Goal: Task Accomplishment & Management: Manage account settings

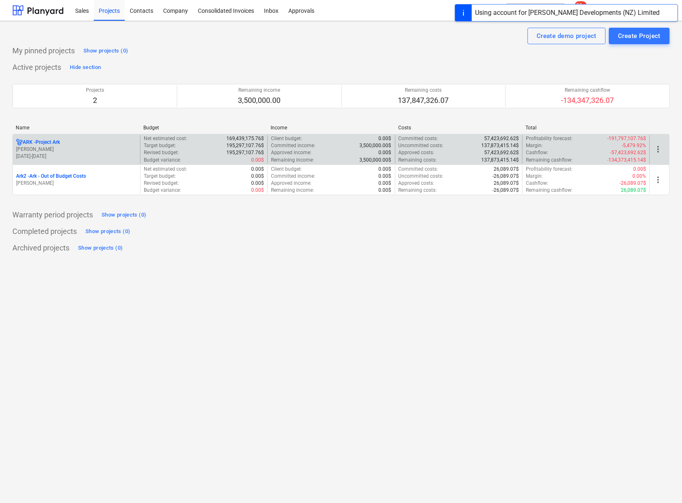
click at [46, 140] on p "ARK - Project Ark" at bounding box center [41, 142] width 37 height 7
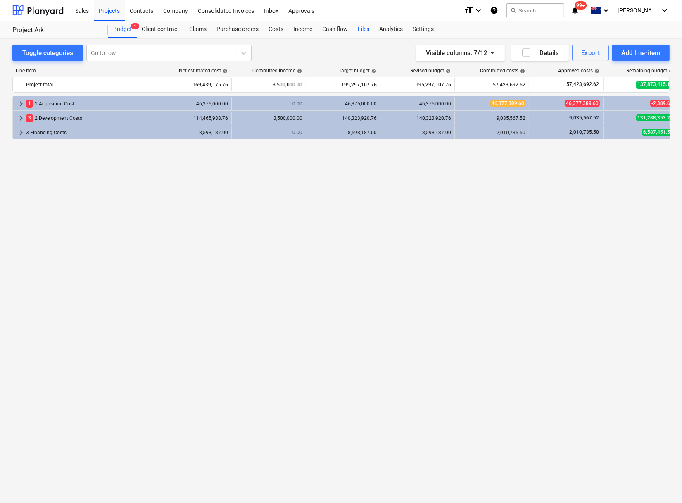
click at [365, 27] on div "Files" at bounding box center [363, 29] width 21 height 17
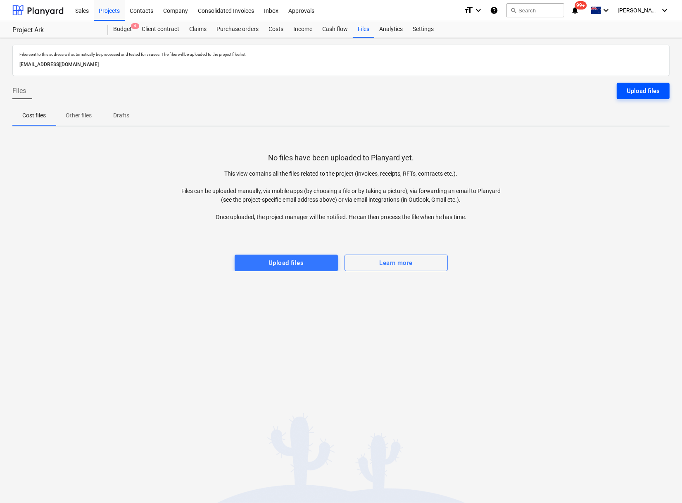
click at [637, 89] on div "Upload files" at bounding box center [643, 91] width 33 height 11
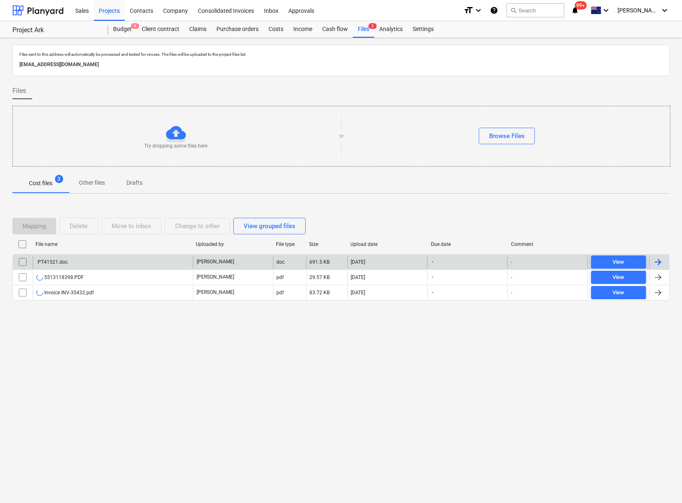
click at [56, 263] on div "PT41521.doc" at bounding box center [51, 262] width 31 height 6
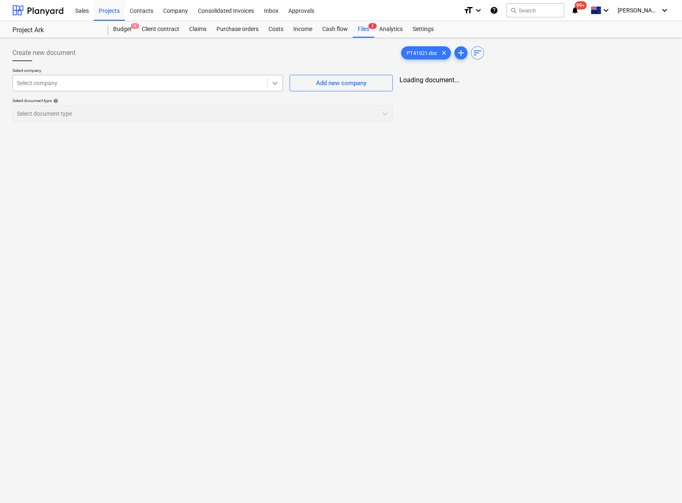
click at [276, 86] on icon at bounding box center [275, 83] width 8 height 8
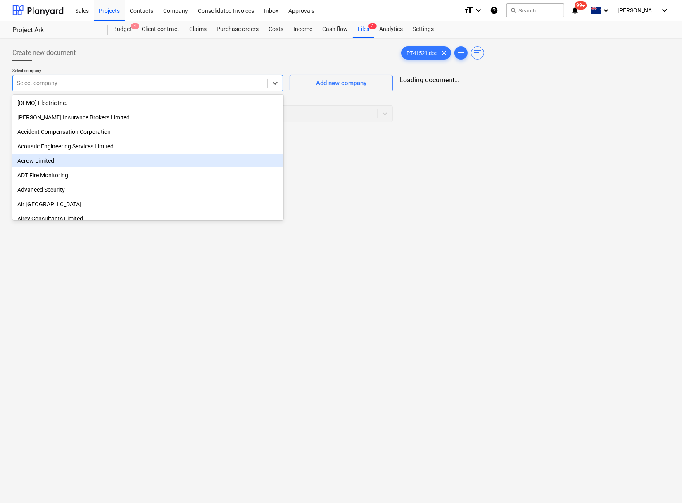
click at [567, 78] on div "Loading document..." at bounding box center [535, 80] width 270 height 8
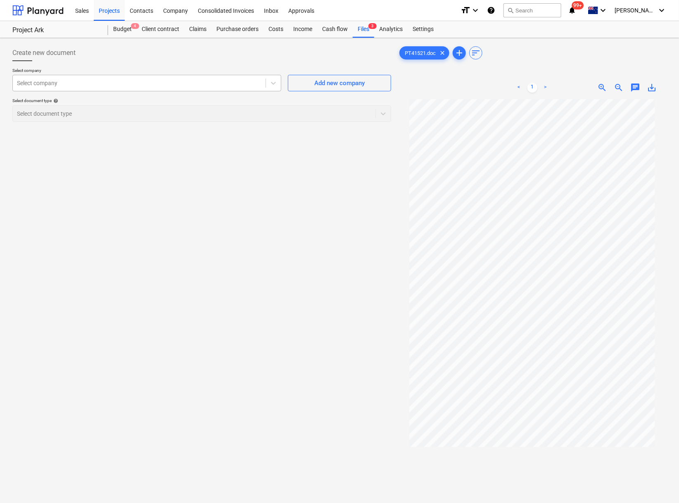
click at [211, 84] on div at bounding box center [139, 83] width 245 height 8
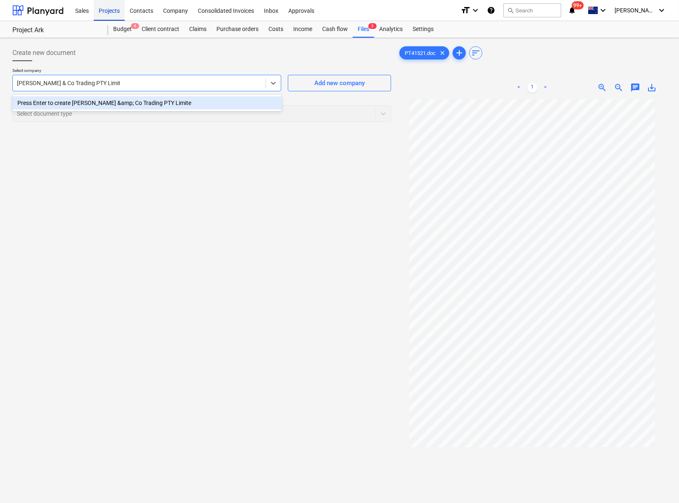
type input "[PERSON_NAME] & Co Trading PTY Limited"
click at [98, 102] on div "Press Enter to create [PERSON_NAME] &amp; Co Trading PTY Limited" at bounding box center [146, 102] width 269 height 13
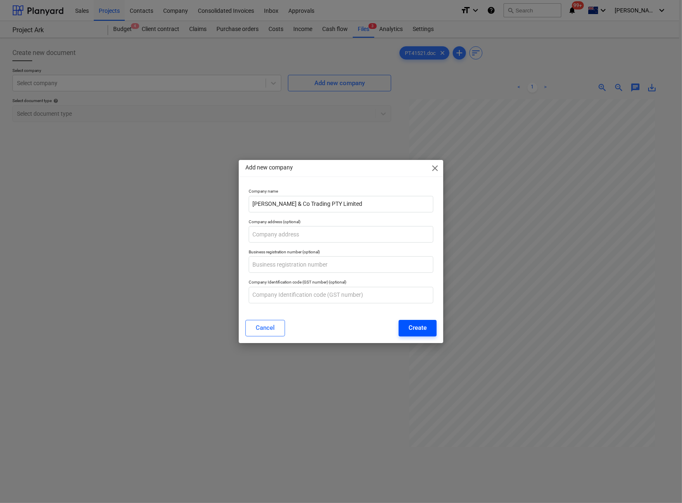
click at [409, 326] on div "Create" at bounding box center [418, 327] width 18 height 11
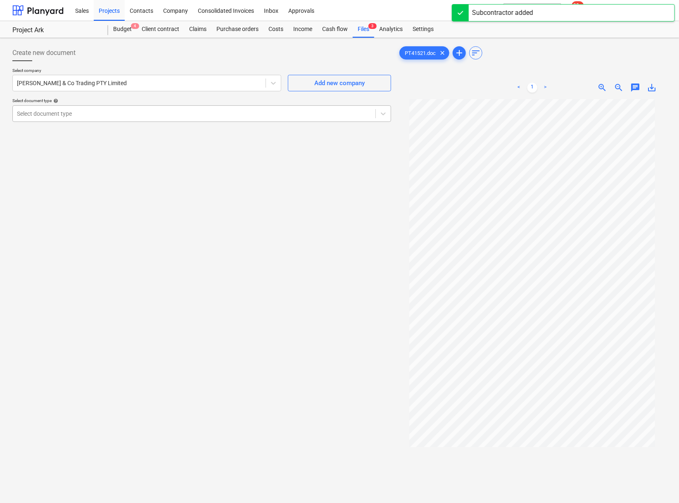
click at [164, 121] on div "Select document type" at bounding box center [201, 113] width 379 height 17
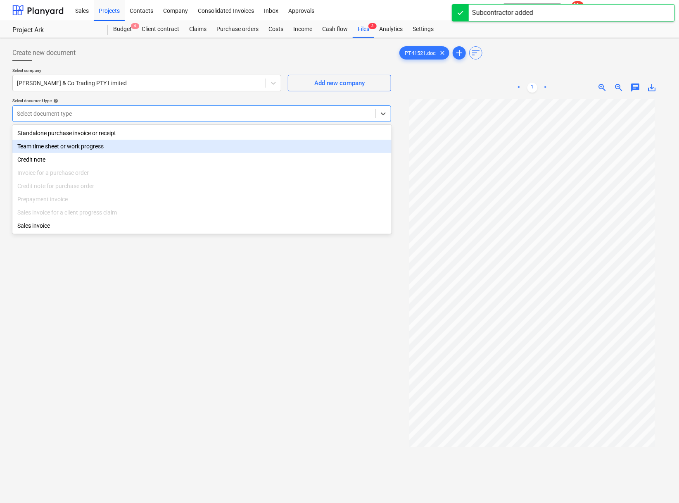
click at [147, 133] on div "Standalone purchase invoice or receipt" at bounding box center [201, 132] width 379 height 13
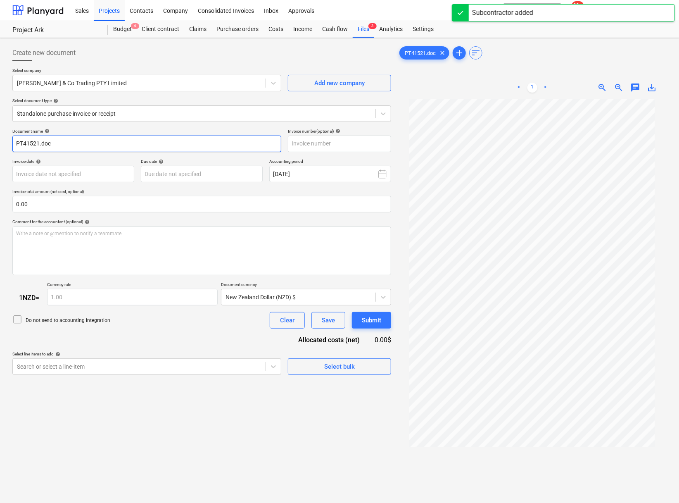
drag, startPoint x: 87, startPoint y: 147, endPoint x: -2, endPoint y: 143, distance: 89.7
click at [0, 143] on html "This website stores cookies on your computer. These cookies are used to collect…" at bounding box center [339, 251] width 679 height 503
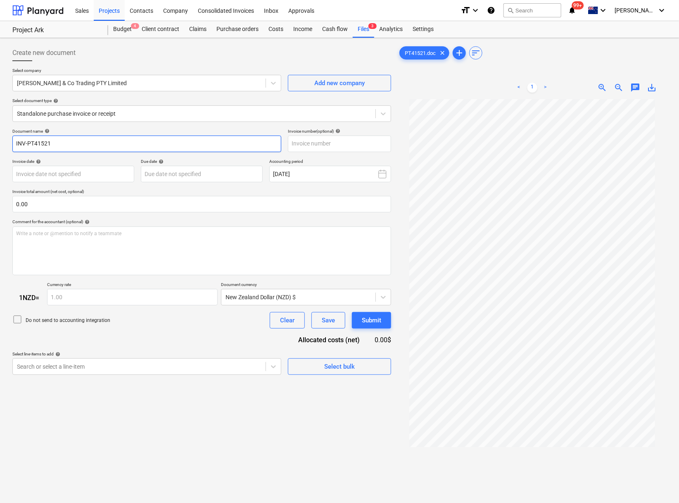
type input "INV-PT41521"
paste input "INV-PT41521"
type input "INV-PT41521"
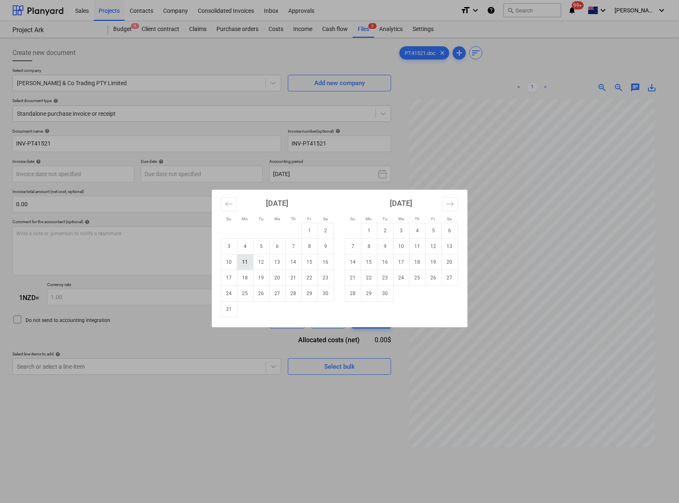
click at [250, 264] on td "11" at bounding box center [245, 262] width 16 height 16
type input "[DATE]"
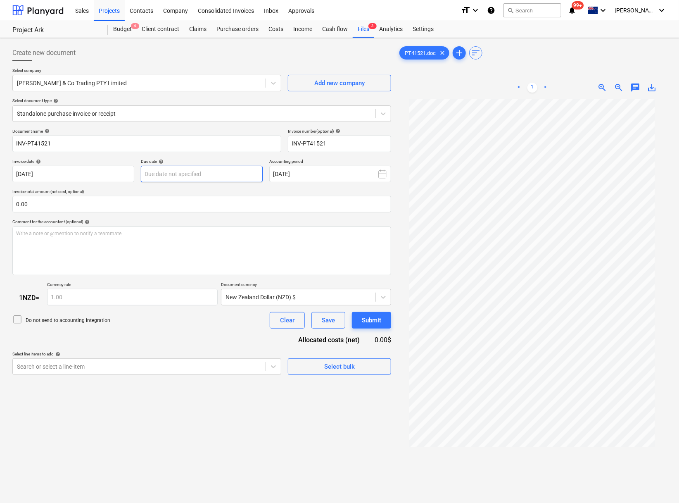
click at [186, 177] on body "This website stores cookies on your computer. These cookies are used to collect…" at bounding box center [339, 251] width 679 height 503
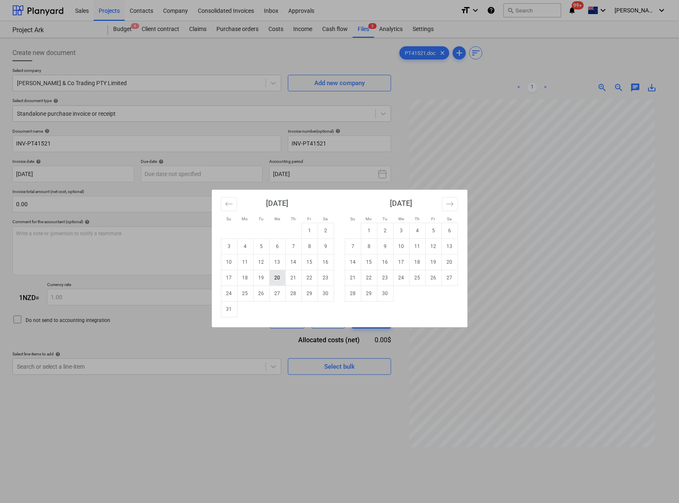
click at [278, 279] on td "20" at bounding box center [277, 278] width 16 height 16
type input "[DATE]"
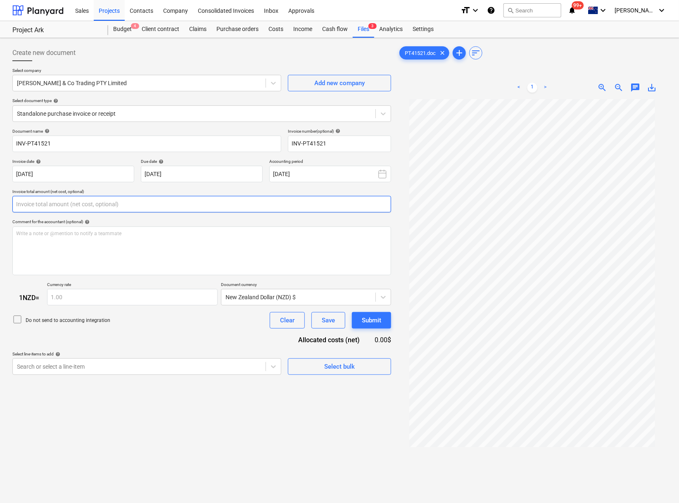
click at [132, 209] on input "text" at bounding box center [201, 204] width 379 height 17
click at [145, 205] on input "text" at bounding box center [201, 204] width 379 height 17
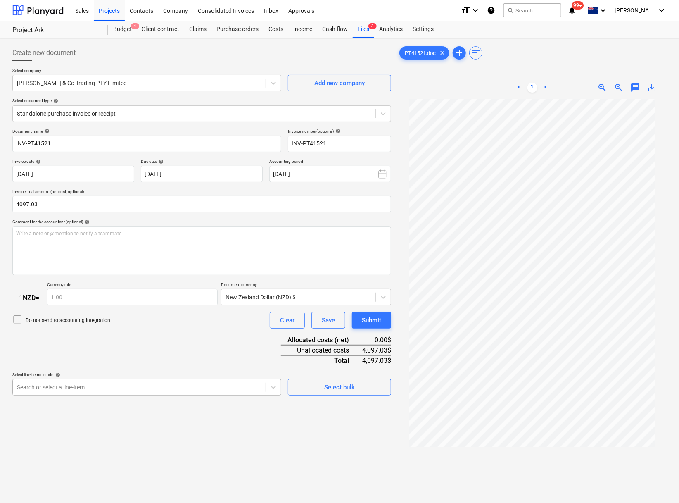
type input "4,097.03"
click at [141, 400] on body "This website stores cookies on your computer. These cookies are used to collect…" at bounding box center [339, 251] width 679 height 503
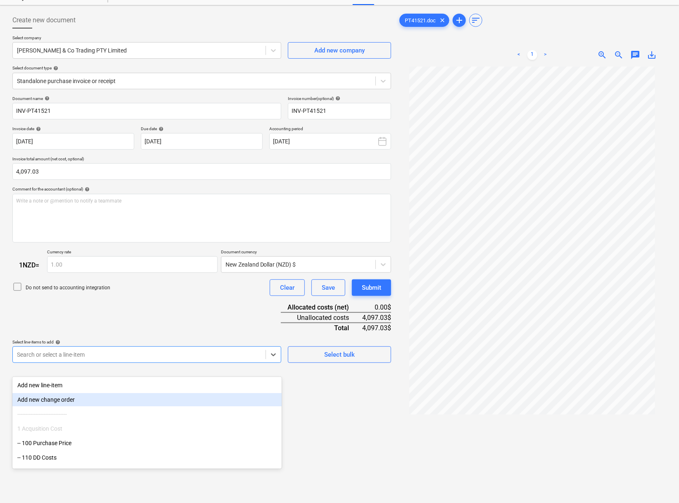
scroll to position [35, 0]
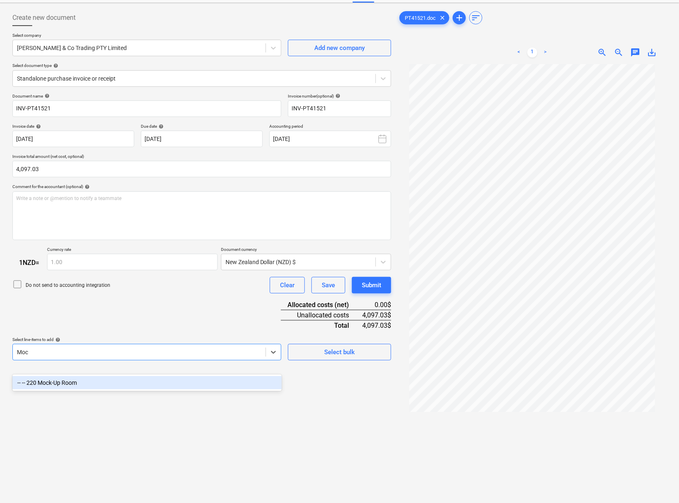
type input "Mock"
click at [150, 382] on div "-- -- 220 Mock-Up Room" at bounding box center [146, 382] width 269 height 13
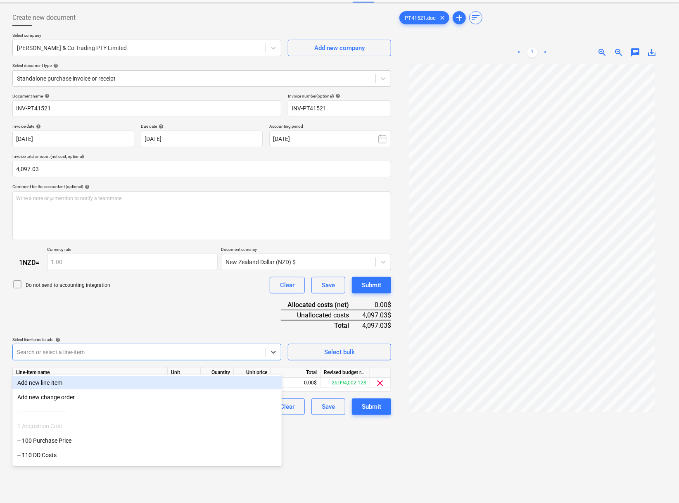
click at [190, 321] on div "Document name help INV-PT41521 Invoice number (optional) help INV-PT41521 Invoi…" at bounding box center [201, 254] width 379 height 322
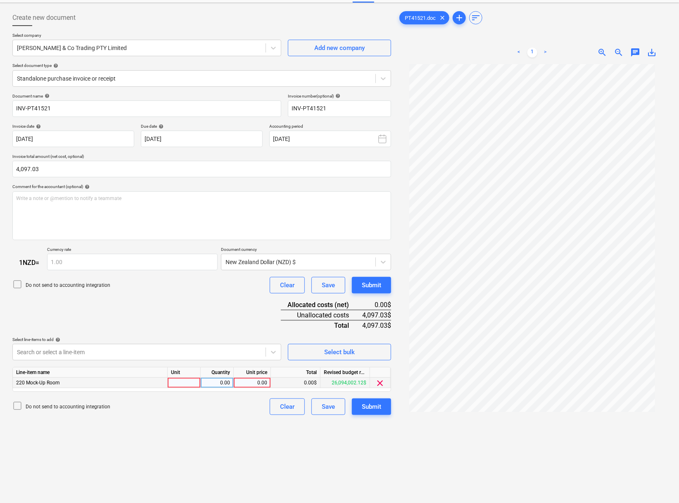
click at [253, 388] on div "0.00" at bounding box center [252, 383] width 30 height 10
type input "4097.03"
click at [258, 468] on div "Create new document Select company George Fethers & Co Trading PTY Limited Add …" at bounding box center [201, 276] width 385 height 541
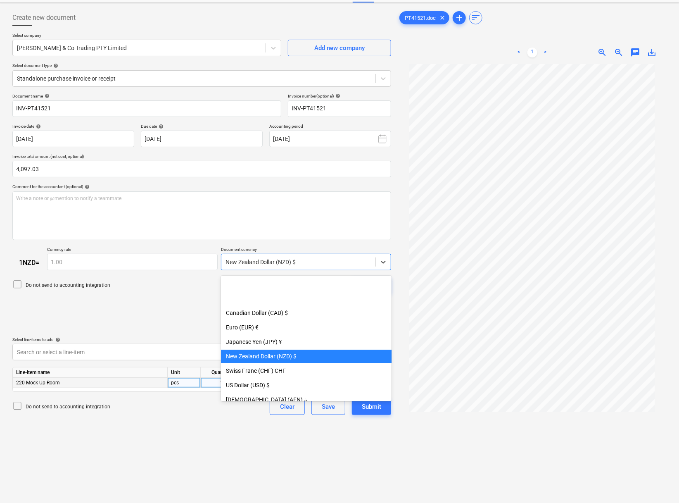
click at [250, 263] on div at bounding box center [299, 262] width 146 height 8
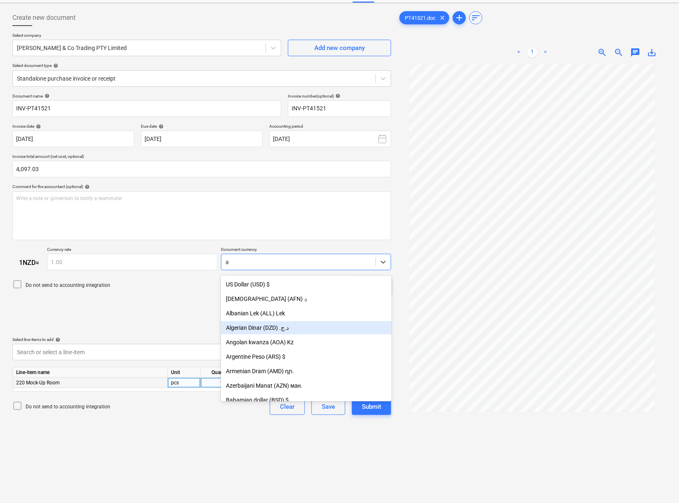
type input "au"
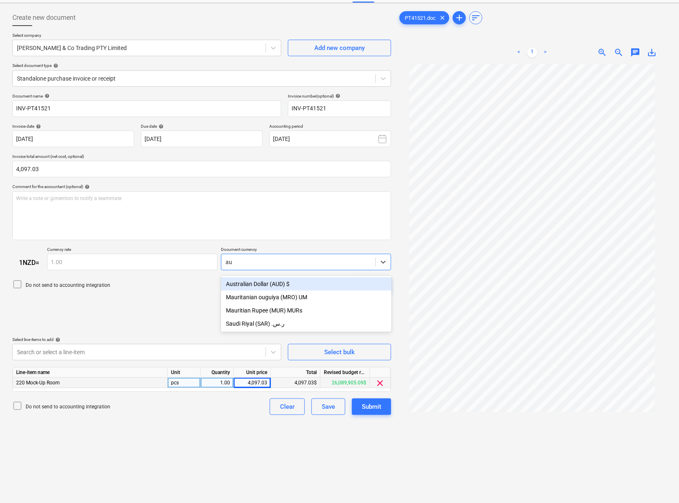
click at [272, 279] on div "Australian Dollar (AUD) $" at bounding box center [306, 283] width 171 height 13
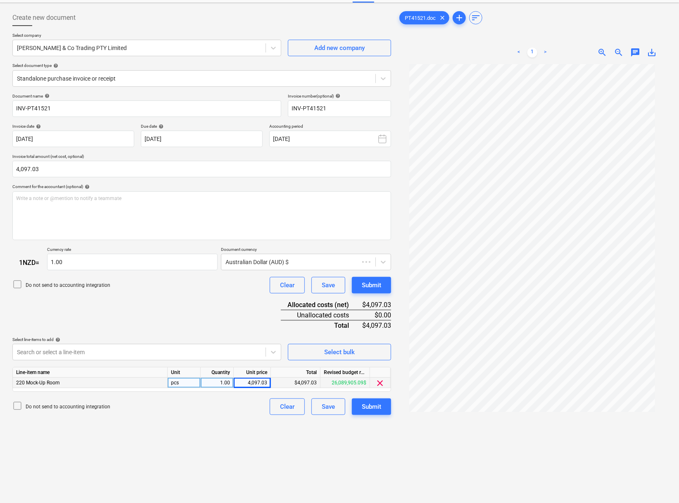
click at [205, 476] on div "Create new document Select company George Fethers & Co Trading PTY Limited Add …" at bounding box center [201, 276] width 385 height 541
type input "0.91"
click at [371, 412] on div "Submit" at bounding box center [371, 406] width 19 height 11
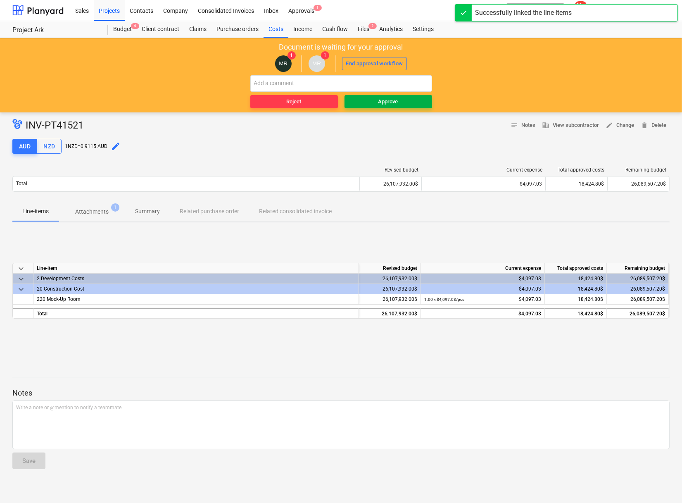
click at [380, 102] on div "Approve" at bounding box center [388, 102] width 20 height 10
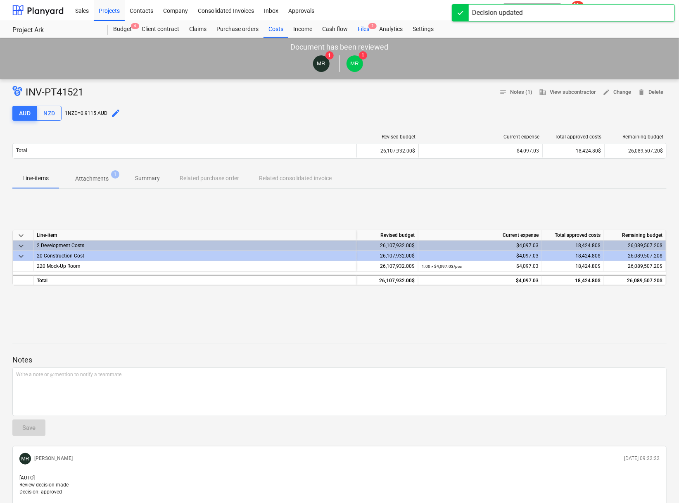
click at [366, 30] on div "Files 2" at bounding box center [363, 29] width 21 height 17
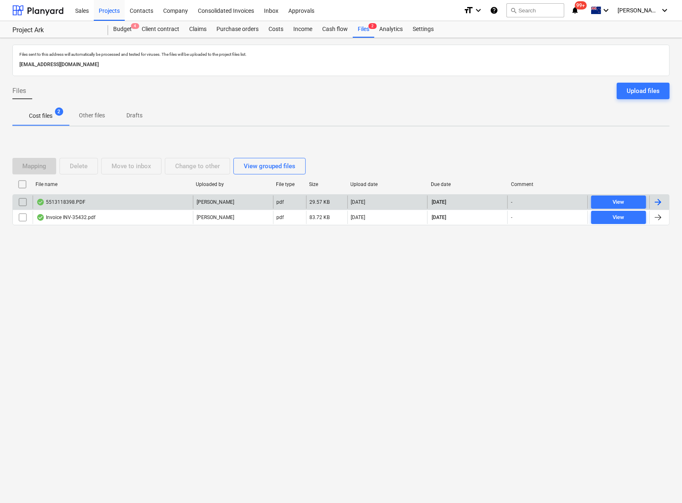
click at [68, 199] on div "5513118398.PDF" at bounding box center [60, 202] width 49 height 7
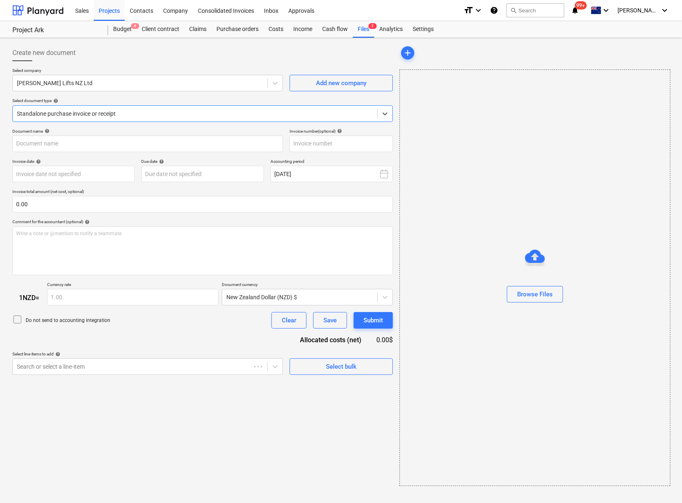
type input "5513118398"
type input "[DATE]"
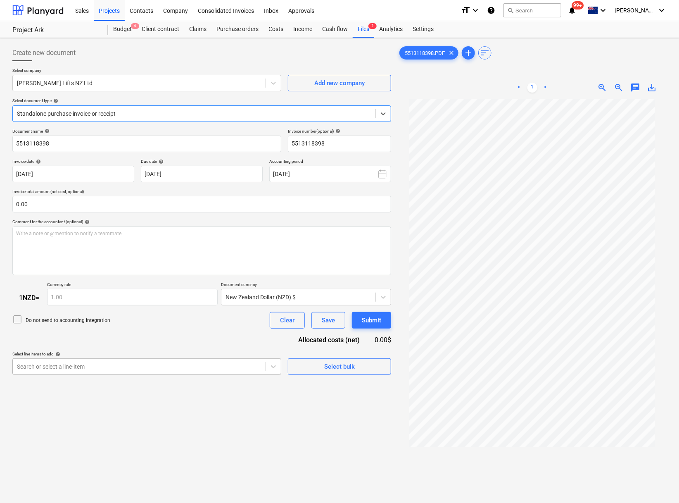
click at [126, 372] on div "Search or select a line-item" at bounding box center [139, 367] width 253 height 12
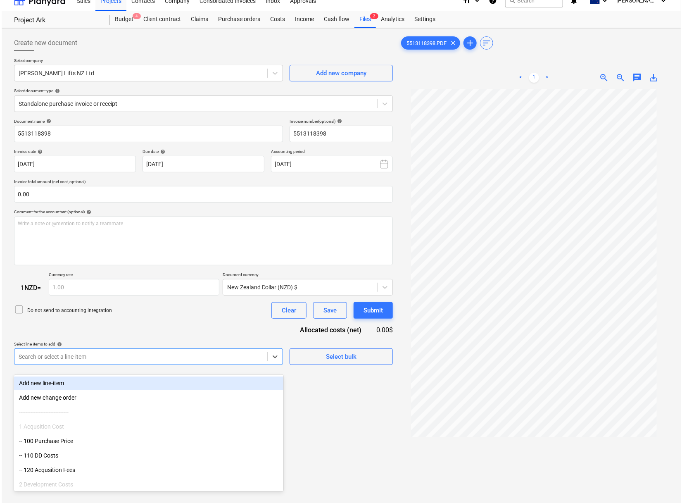
scroll to position [11, 0]
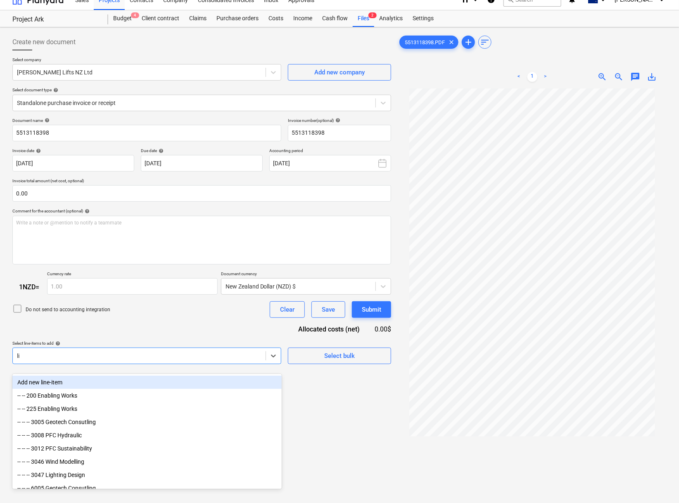
type input "l"
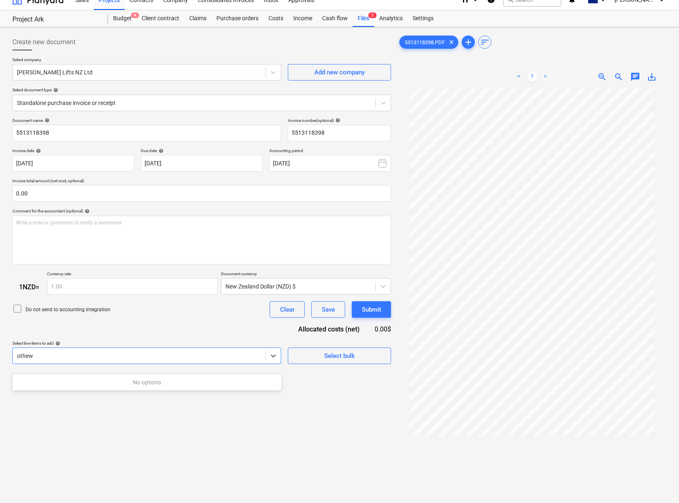
type input "othe"
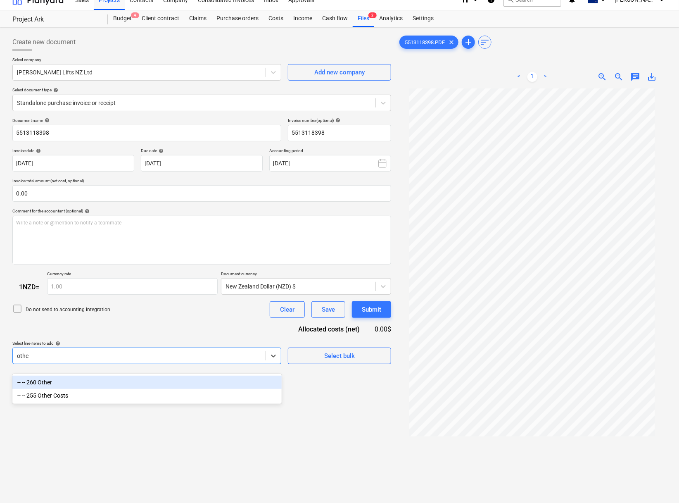
click at [130, 382] on div "-- -- 260 Other" at bounding box center [146, 382] width 269 height 13
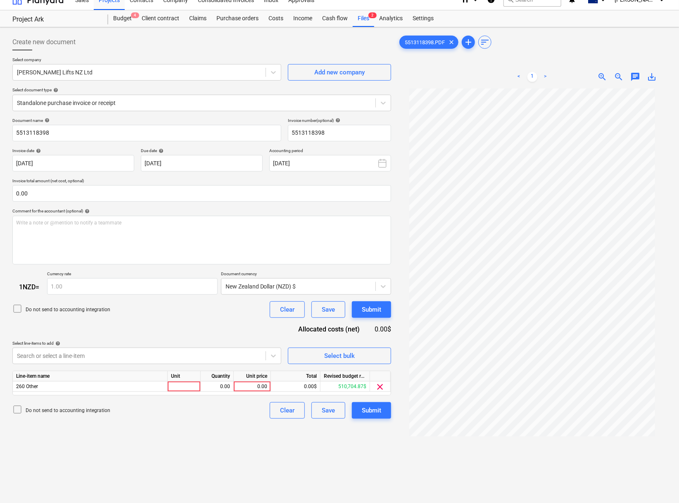
drag, startPoint x: 379, startPoint y: 455, endPoint x: 329, endPoint y: 414, distance: 64.9
click at [377, 453] on div "Create new document Select company Schindler Lifts NZ Ltd Add new company Selec…" at bounding box center [201, 301] width 385 height 541
click at [259, 392] on div "0.00" at bounding box center [252, 386] width 30 height 10
type input "460"
click at [221, 452] on div "Create new document Select company Schindler Lifts NZ Ltd Add new company Selec…" at bounding box center [201, 301] width 385 height 541
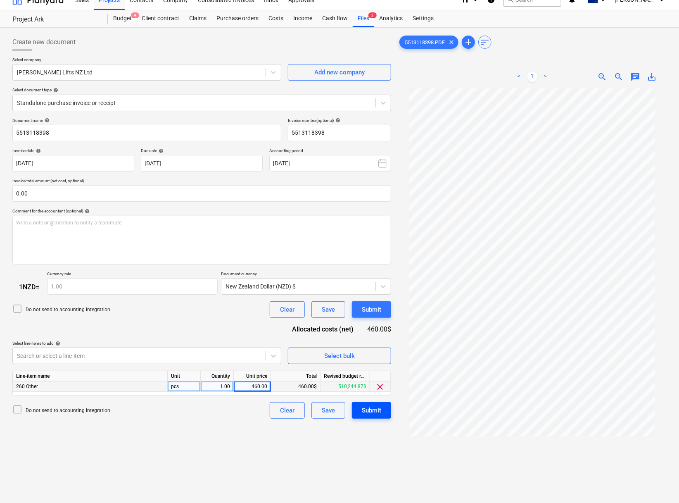
click at [362, 415] on div "Submit" at bounding box center [371, 410] width 19 height 11
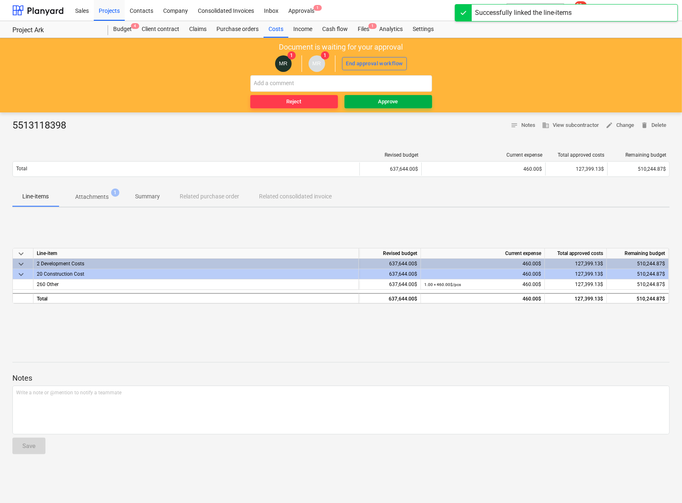
click at [387, 105] on div "Approve" at bounding box center [388, 102] width 20 height 10
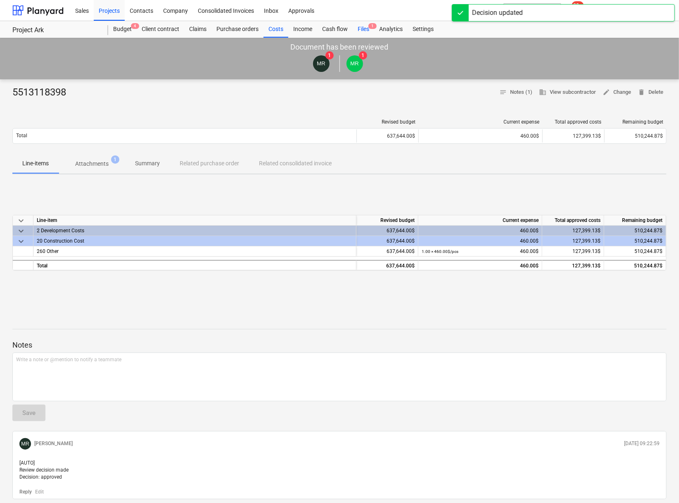
click at [363, 30] on div "Files 1" at bounding box center [363, 29] width 21 height 17
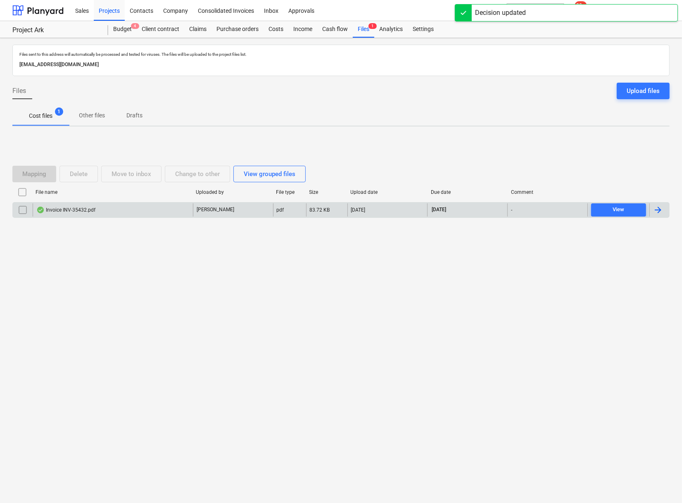
click at [77, 210] on div "Invoice INV-35432.pdf" at bounding box center [65, 210] width 59 height 7
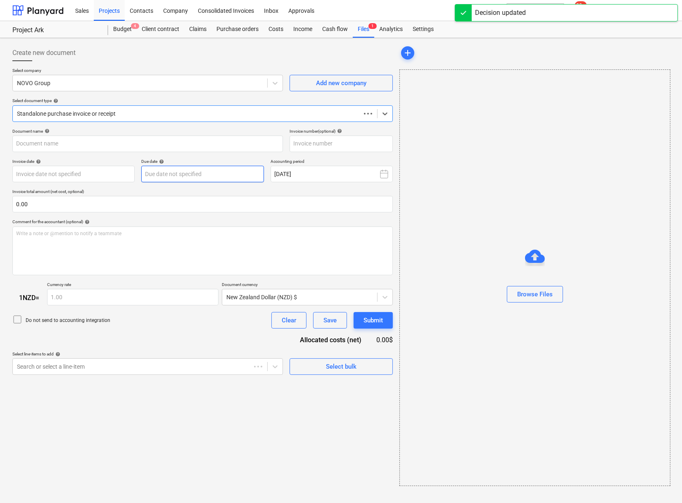
type input "INV-35432"
type input "[DATE]"
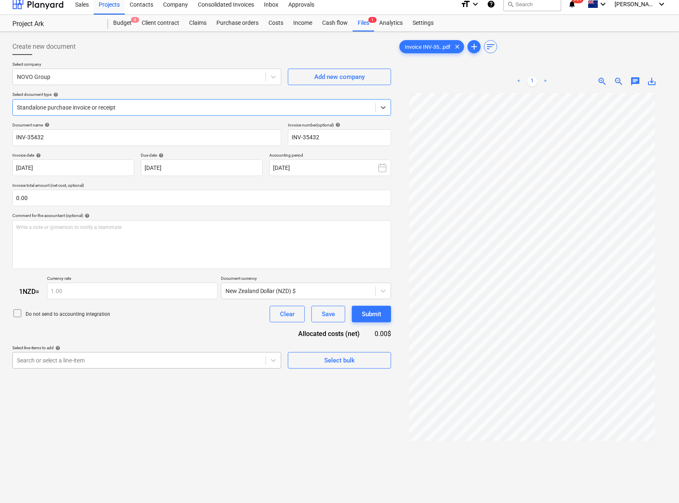
click at [167, 374] on div "Create new document Select company NOVO Group Add new company Select document t…" at bounding box center [201, 305] width 385 height 541
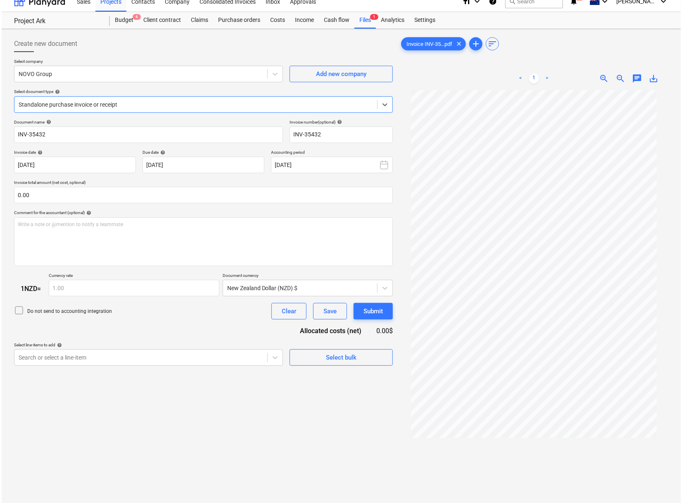
scroll to position [11, 0]
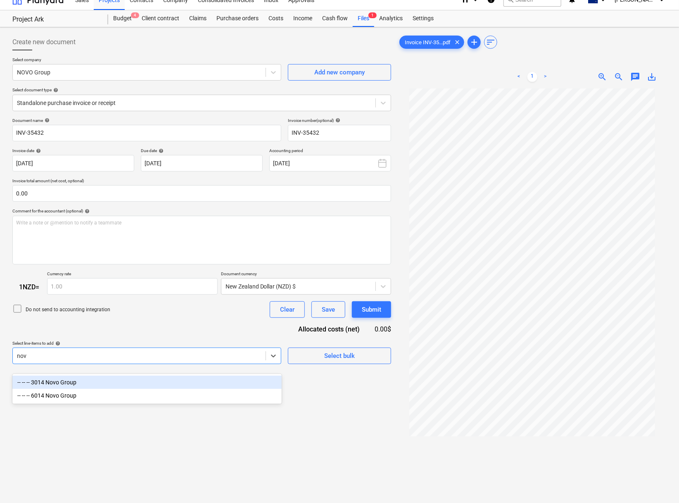
type input "novo"
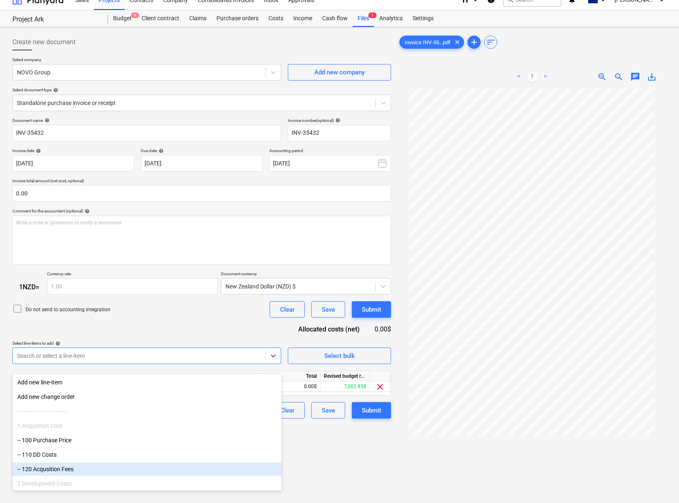
click at [356, 480] on div "Create new document Select company NOVO Group Add new company Select document t…" at bounding box center [201, 301] width 385 height 541
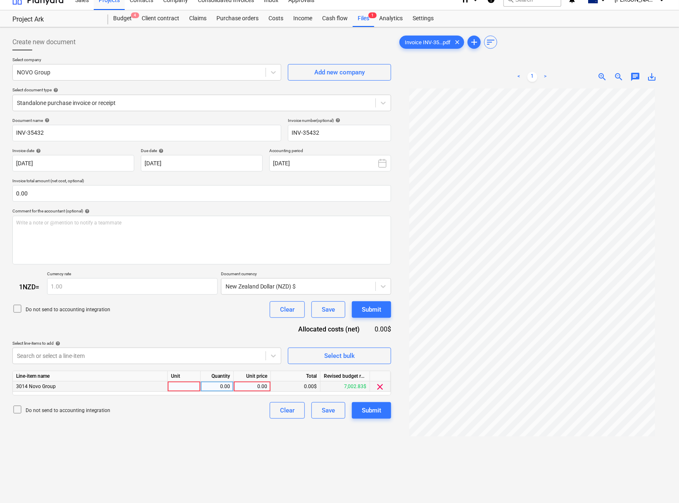
click at [258, 392] on div "0.00" at bounding box center [252, 386] width 30 height 10
type input "2077"
click at [178, 486] on div "Create new document Select company NOVO Group Add new company Select document t…" at bounding box center [201, 301] width 385 height 541
click at [375, 416] on div "Submit" at bounding box center [371, 410] width 19 height 11
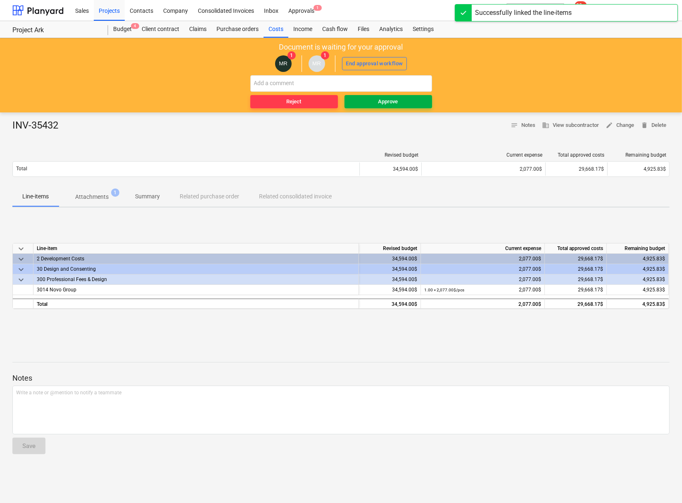
click at [388, 100] on div "Approve" at bounding box center [388, 102] width 20 height 10
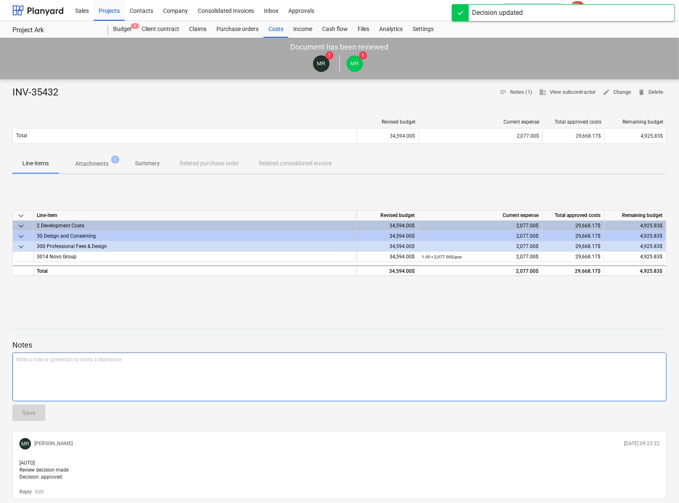
click at [300, 370] on div "Write a note or @mention to notify a teammate ﻿" at bounding box center [339, 376] width 654 height 49
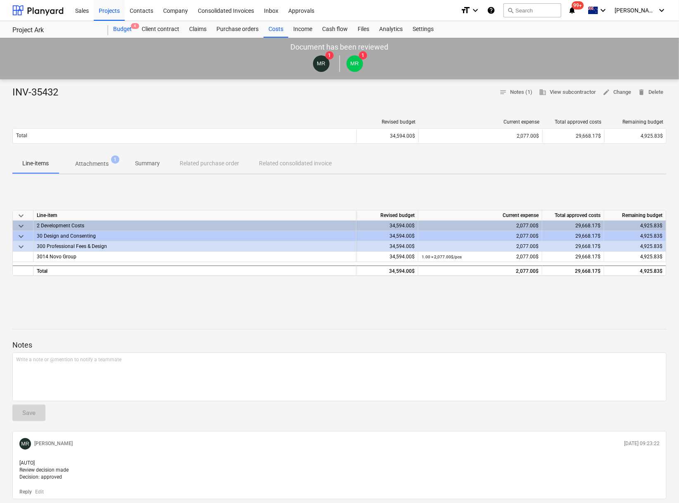
click at [128, 31] on div "Budget 4" at bounding box center [122, 29] width 29 height 17
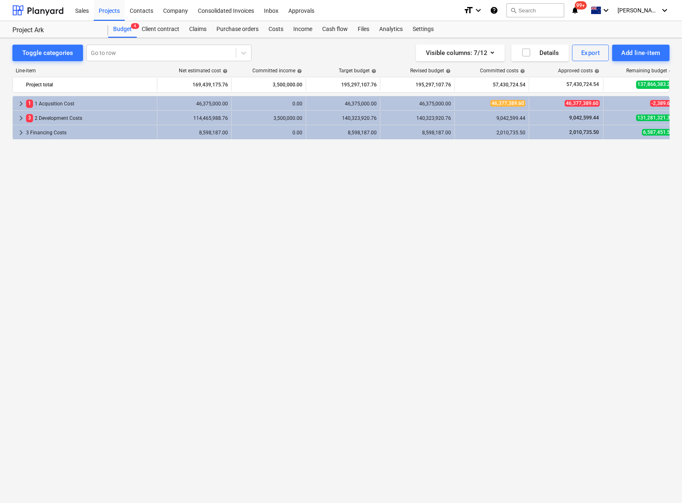
click at [288, 254] on div "keyboard_arrow_right 1 1 Acqusition Cost 46,375,000.00 0.00 46,375,000.00 46,37…" at bounding box center [340, 282] width 657 height 373
click at [172, 10] on div "Company" at bounding box center [175, 10] width 35 height 21
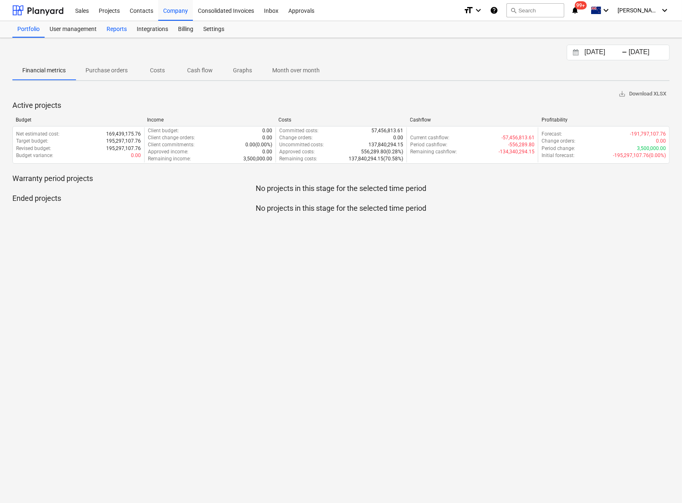
click at [120, 27] on div "Reports" at bounding box center [117, 29] width 30 height 17
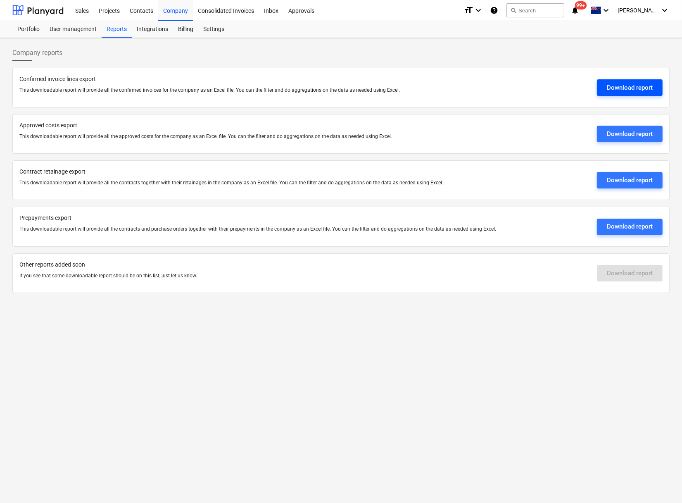
click at [610, 86] on div "Download report" at bounding box center [630, 87] width 46 height 11
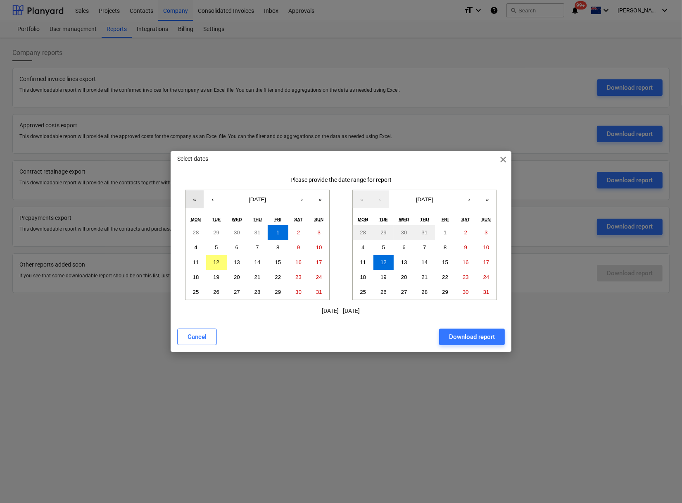
click at [198, 202] on button "«" at bounding box center [195, 199] width 18 height 18
click at [192, 203] on button "«" at bounding box center [195, 199] width 18 height 18
click at [194, 233] on abbr "1" at bounding box center [195, 232] width 3 height 6
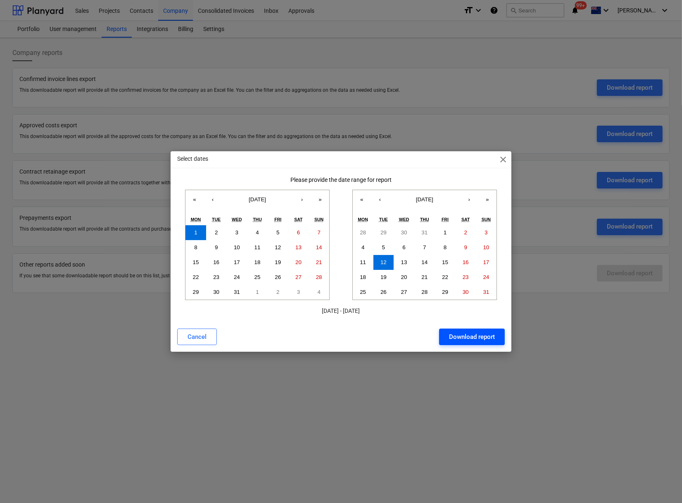
click at [468, 339] on div "Download report" at bounding box center [472, 336] width 46 height 11
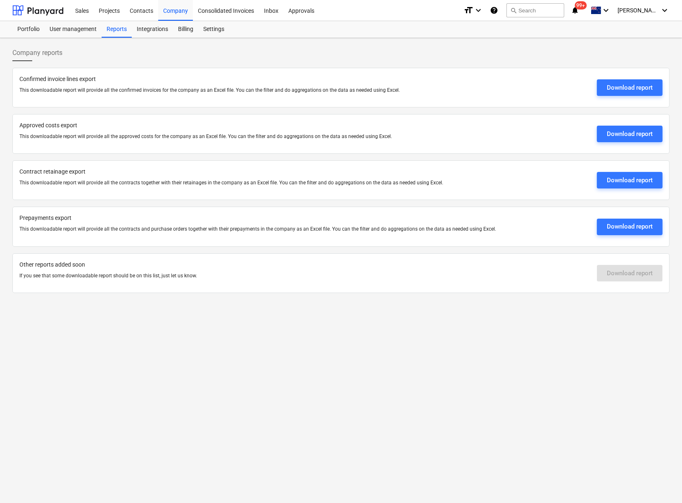
click at [247, 384] on div "Company reports Confirmed invoice lines export This downloadable report will pr…" at bounding box center [341, 270] width 682 height 465
click at [113, 11] on div "Projects" at bounding box center [109, 10] width 31 height 21
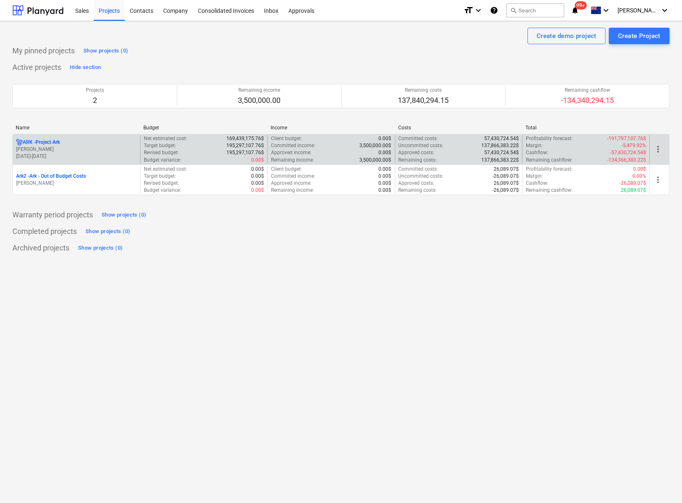
click at [37, 141] on p "ARK - Project Ark" at bounding box center [41, 142] width 37 height 7
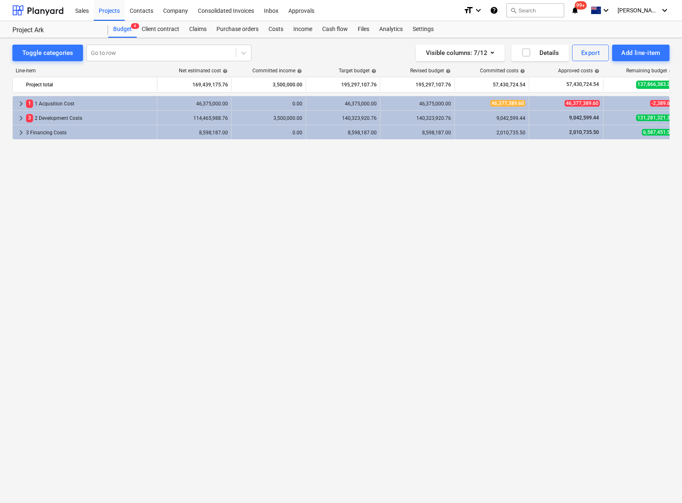
click at [190, 259] on div "keyboard_arrow_right 1 1 Acqusition Cost 46,375,000.00 0.00 46,375,000.00 46,37…" at bounding box center [340, 282] width 657 height 373
click at [363, 29] on div "Files" at bounding box center [363, 29] width 21 height 17
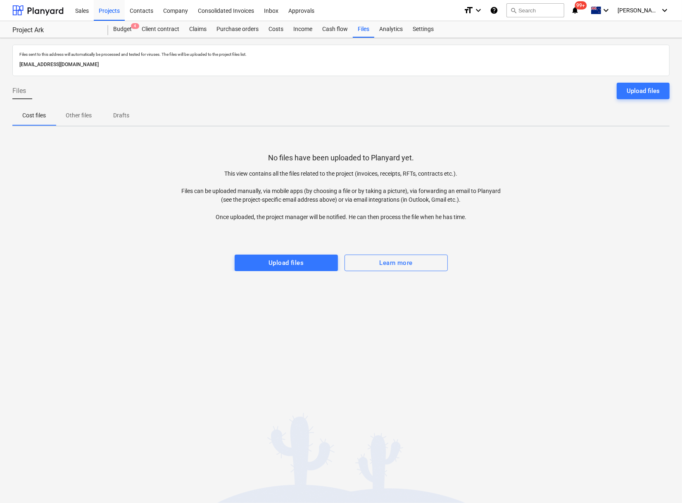
click at [74, 112] on p "Other files" at bounding box center [79, 115] width 26 height 9
click at [127, 115] on p "Drafts" at bounding box center [122, 115] width 20 height 9
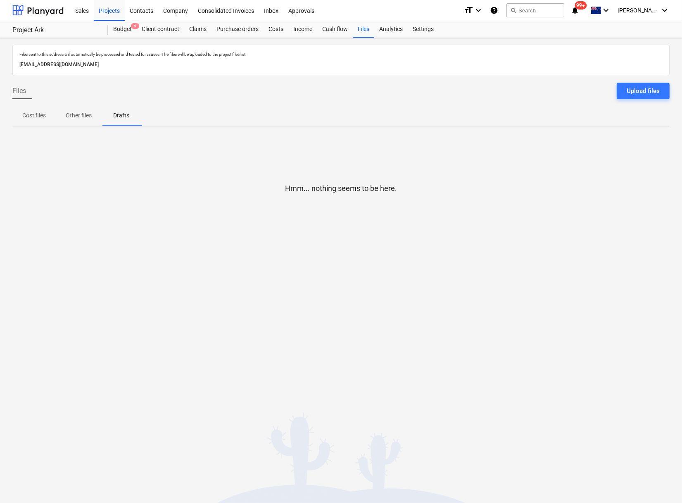
click at [37, 117] on p "Cost files" at bounding box center [34, 115] width 24 height 9
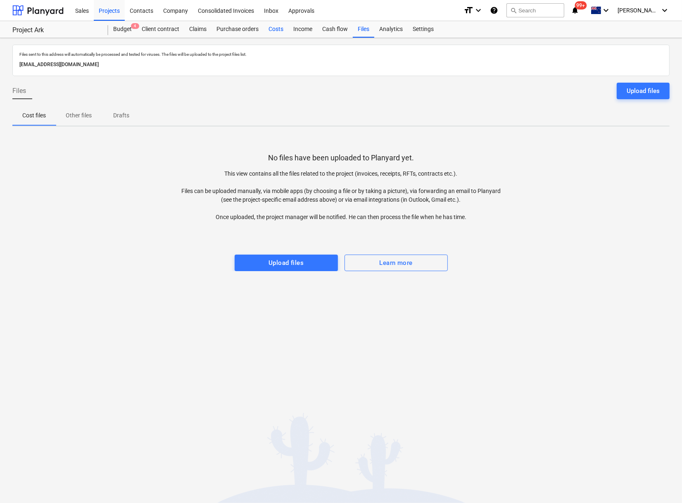
click at [272, 31] on div "Costs" at bounding box center [276, 29] width 25 height 17
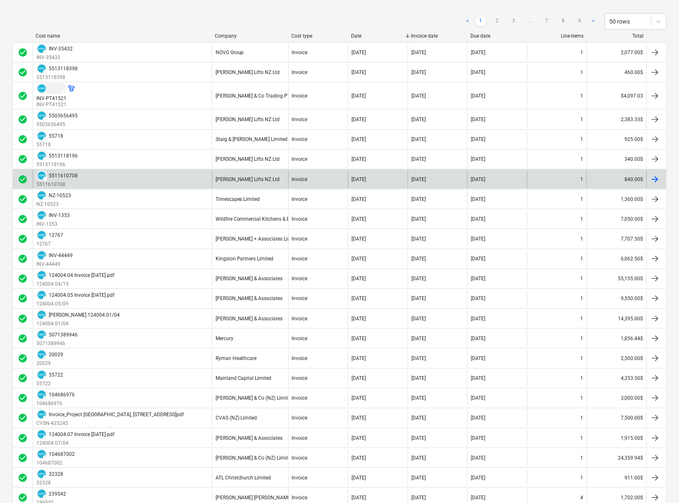
scroll to position [138, 0]
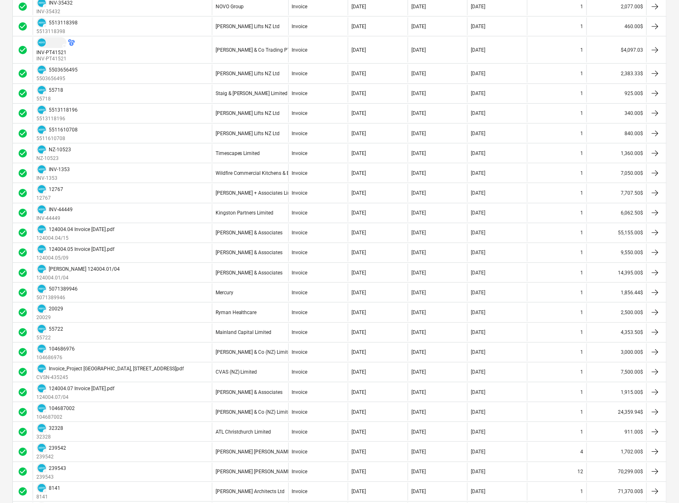
drag, startPoint x: 87, startPoint y: 229, endPoint x: 3, endPoint y: 224, distance: 83.6
click at [3, 224] on div "Costs Approve a new cost Export Approved costs Drafts Archived < 1 2 3 ... 7 8 …" at bounding box center [339, 426] width 679 height 1053
drag, startPoint x: 654, startPoint y: 231, endPoint x: 5, endPoint y: 233, distance: 649.1
click at [5, 233] on div "Costs Approve a new cost Export Approved costs Drafts Archived < 1 2 3 ... 7 8 …" at bounding box center [339, 426] width 679 height 1053
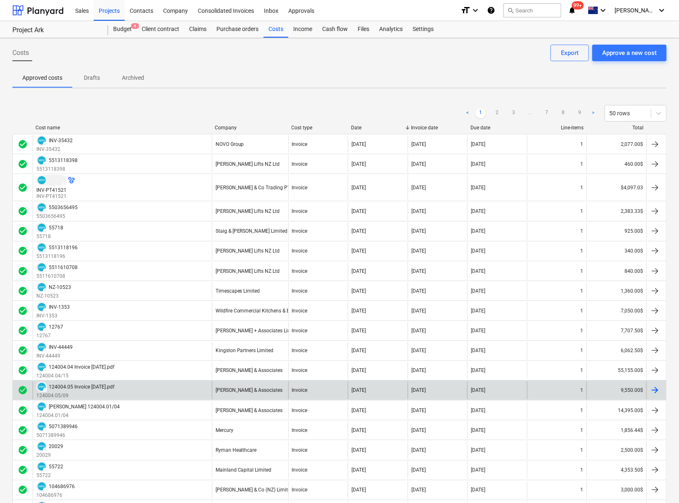
drag, startPoint x: 84, startPoint y: 384, endPoint x: 67, endPoint y: 386, distance: 17.4
click at [67, 386] on div "124004.05 Invoice [DATE].pdf" at bounding box center [82, 387] width 66 height 6
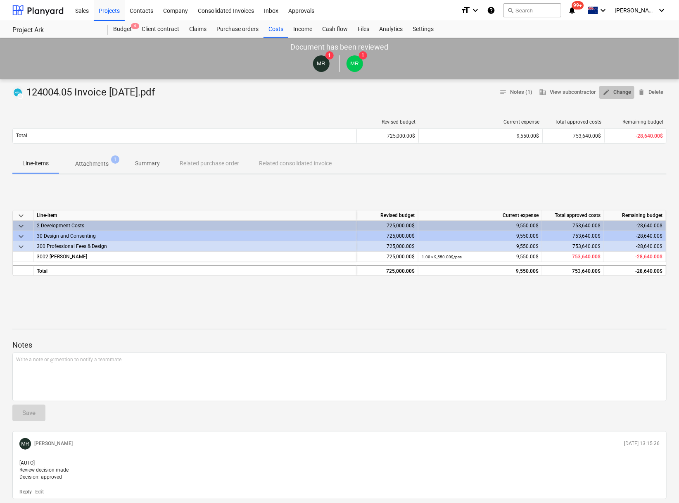
click at [614, 90] on span "edit Change" at bounding box center [617, 93] width 29 height 10
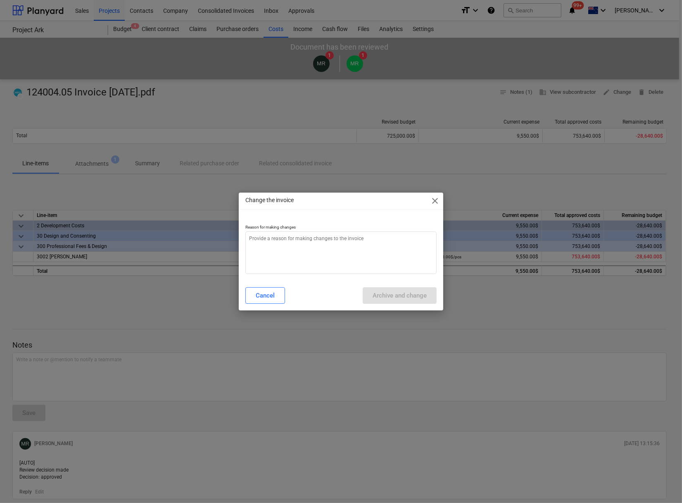
type textarea "x"
click at [347, 248] on textarea at bounding box center [340, 252] width 191 height 43
type textarea "n"
type textarea "x"
type textarea "na"
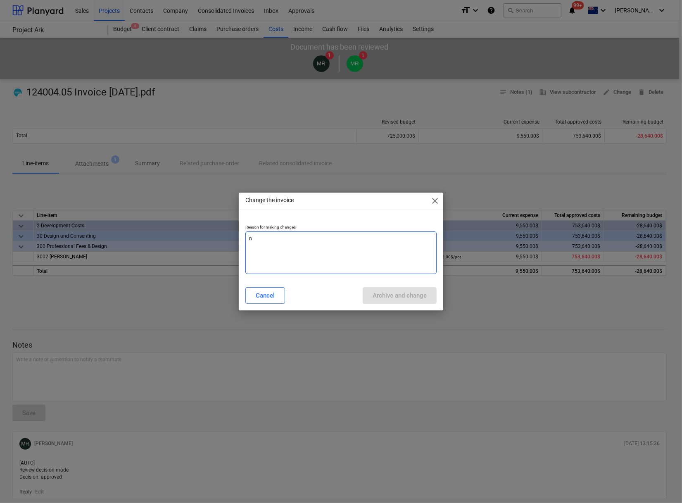
type textarea "x"
type textarea "nam"
type textarea "x"
type textarea "name"
type textarea "x"
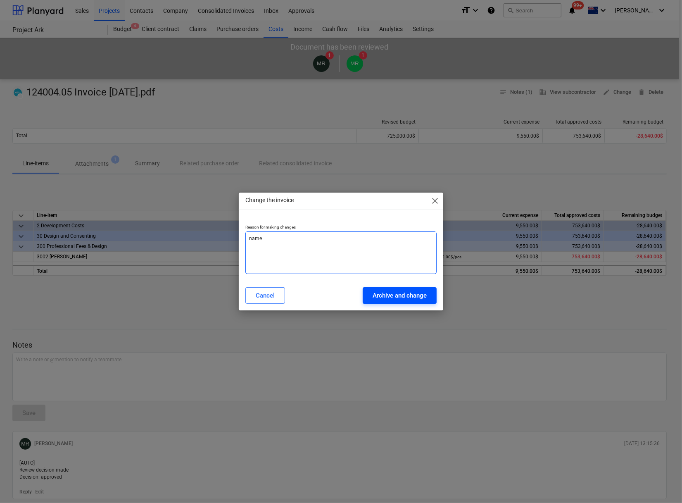
type textarea "name"
click at [393, 295] on div "Archive and change" at bounding box center [400, 295] width 54 height 11
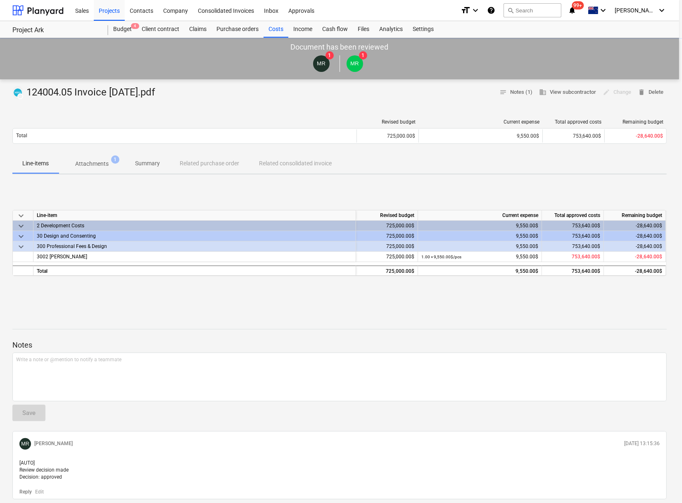
type textarea "x"
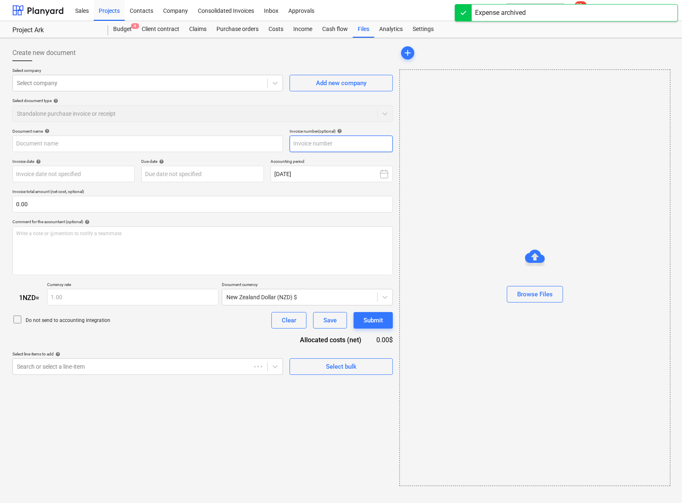
type input "124004.05 Invoice [DATE].pdf"
type input "124004.05/09"
type input "[DATE]"
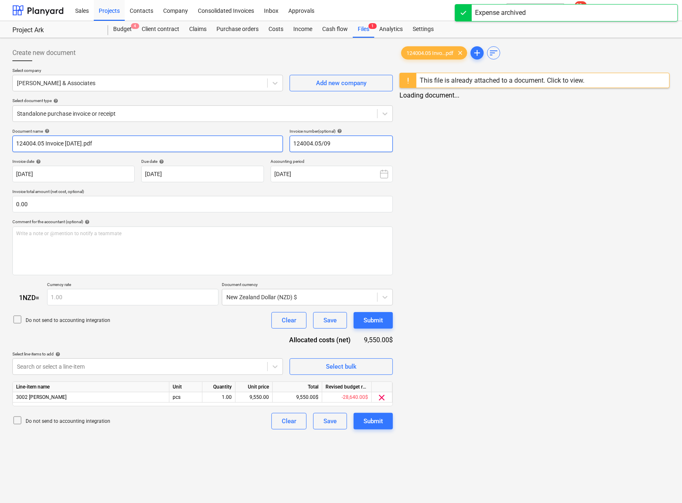
drag, startPoint x: 340, startPoint y: 143, endPoint x: 205, endPoint y: 141, distance: 135.1
click at [205, 141] on div "Document name help 124004.05 Invoice Jul 25.pdf Invoice number (optional) help …" at bounding box center [202, 140] width 381 height 24
click at [0, 139] on html "Sales Projects Contacts Company Consolidated Invoices Inbox Approvals format_si…" at bounding box center [339, 251] width 679 height 503
paste input "/09"
type input "124004.05/09"
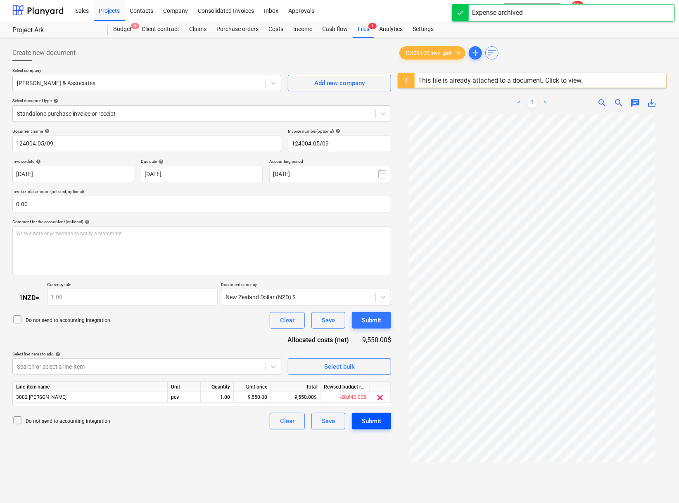
click at [376, 426] on div "Submit" at bounding box center [371, 421] width 19 height 11
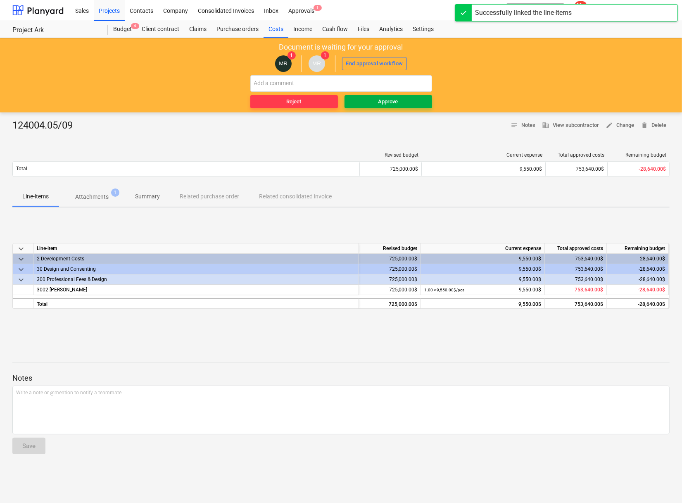
click at [409, 101] on span "Approve" at bounding box center [388, 102] width 81 height 10
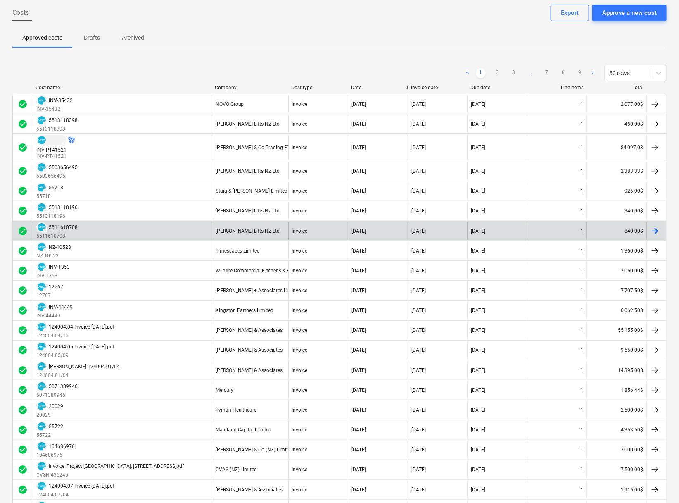
scroll to position [92, 0]
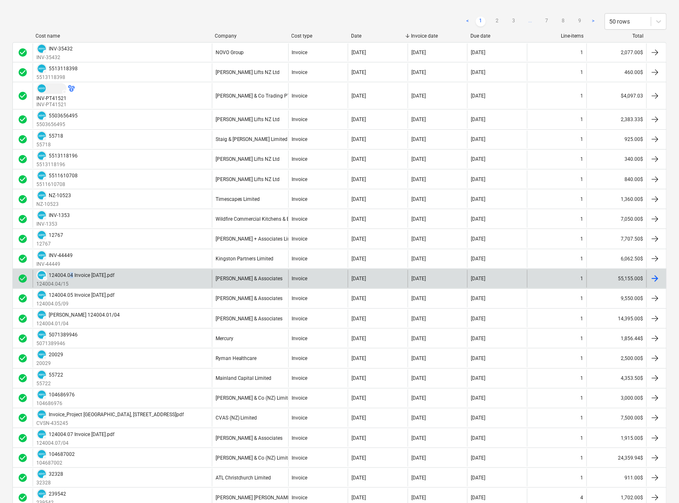
drag, startPoint x: 91, startPoint y: 276, endPoint x: 71, endPoint y: 277, distance: 19.5
click at [71, 277] on div "124004.04 Invoice [DATE].pdf" at bounding box center [82, 275] width 66 height 6
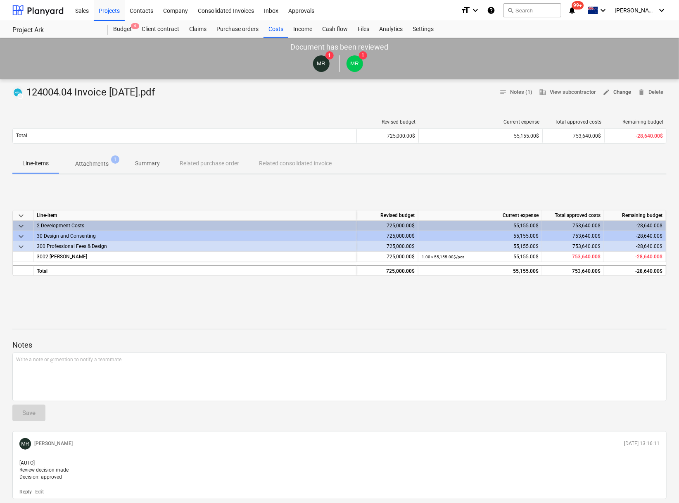
click at [618, 93] on span "edit Change" at bounding box center [617, 93] width 29 height 10
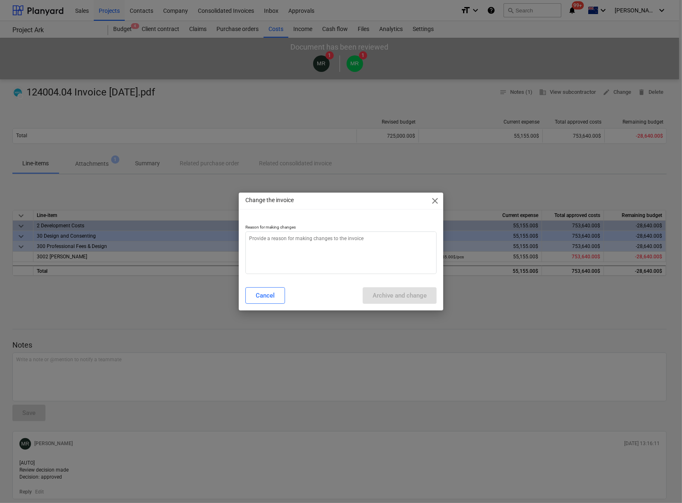
type textarea "x"
click at [308, 253] on textarea at bounding box center [340, 252] width 191 height 43
type textarea "N"
type textarea "x"
type textarea "No"
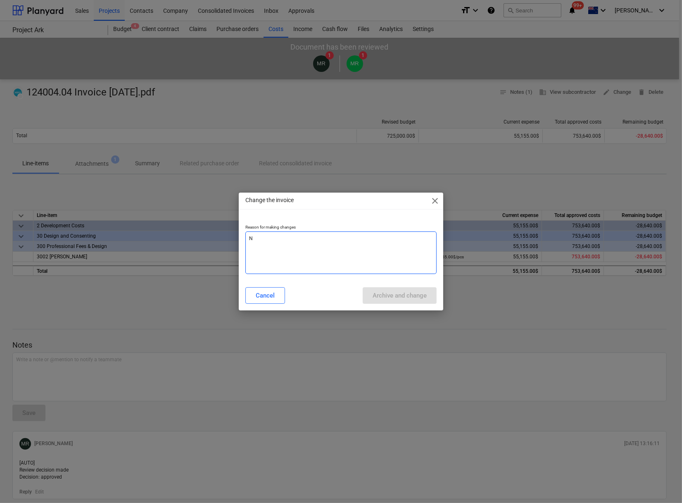
type textarea "x"
type textarea "Noa"
type textarea "x"
type textarea "No"
type textarea "x"
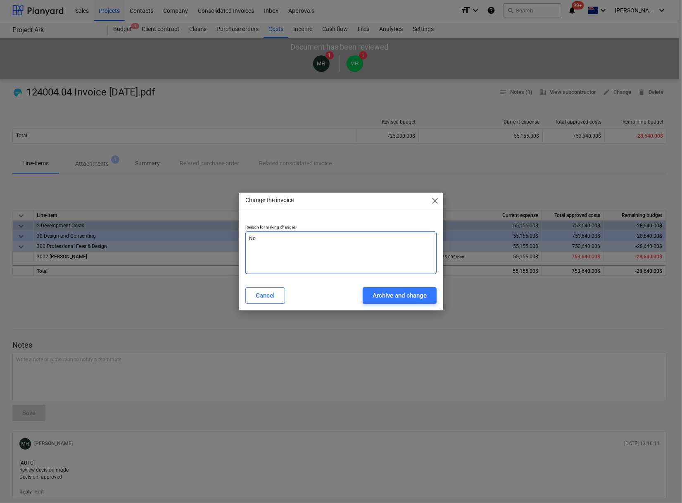
type textarea "N"
type textarea "x"
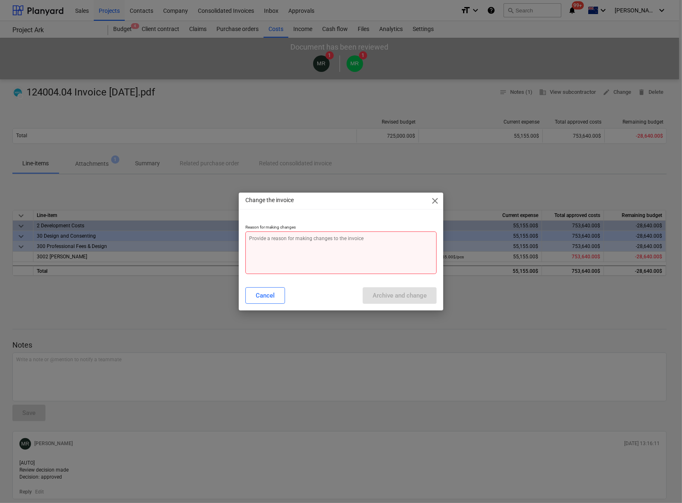
type textarea "N"
type textarea "x"
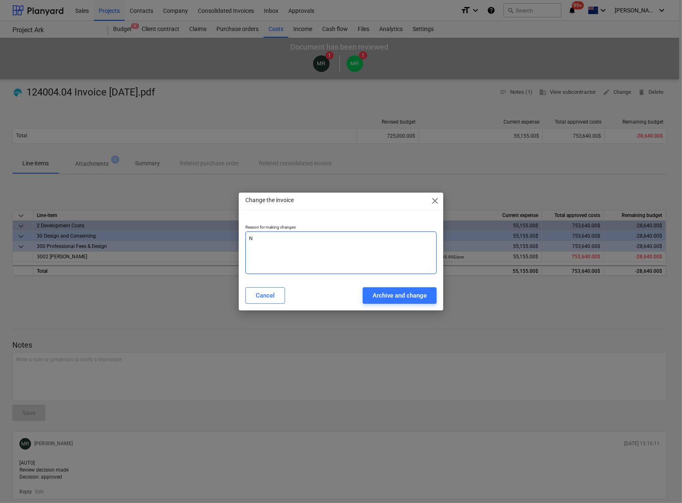
type textarea "Na"
type textarea "x"
type textarea "Nam"
type textarea "x"
type textarea "Name"
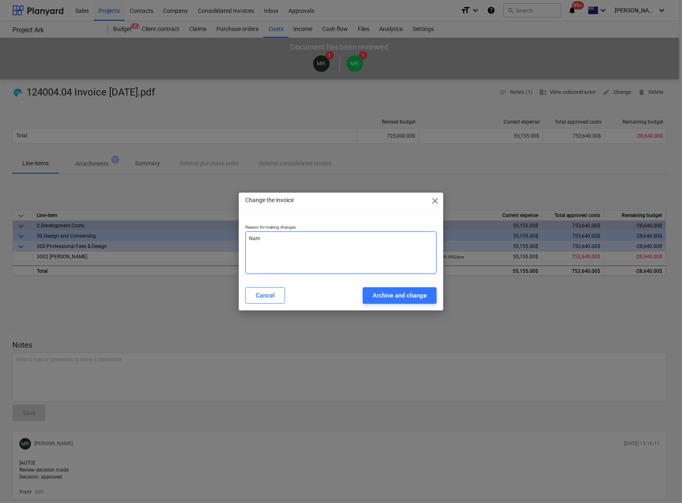
type textarea "x"
type textarea "Name"
click at [399, 291] on div "Archive and change" at bounding box center [400, 295] width 54 height 11
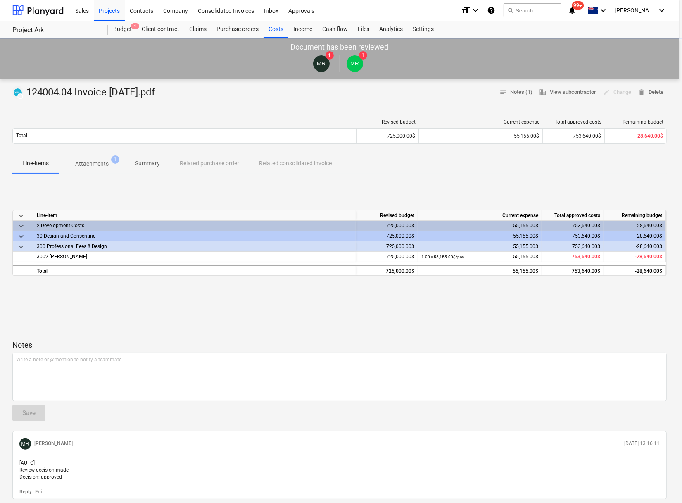
type textarea "x"
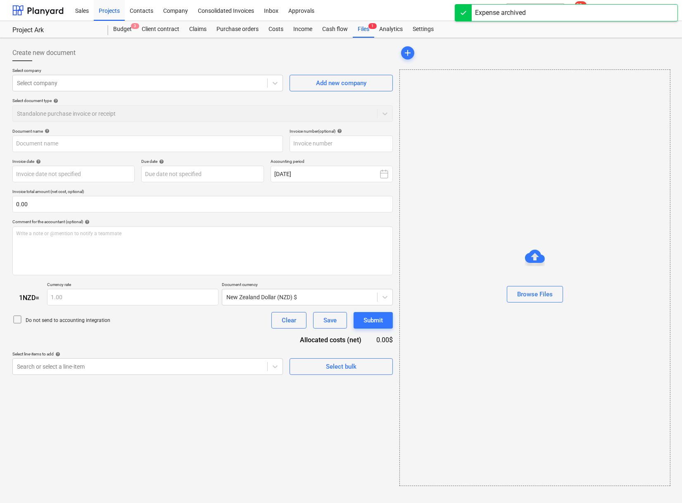
type input "124004.04 Invoice [DATE].pdf"
type input "124004.04/15"
type input "[DATE]"
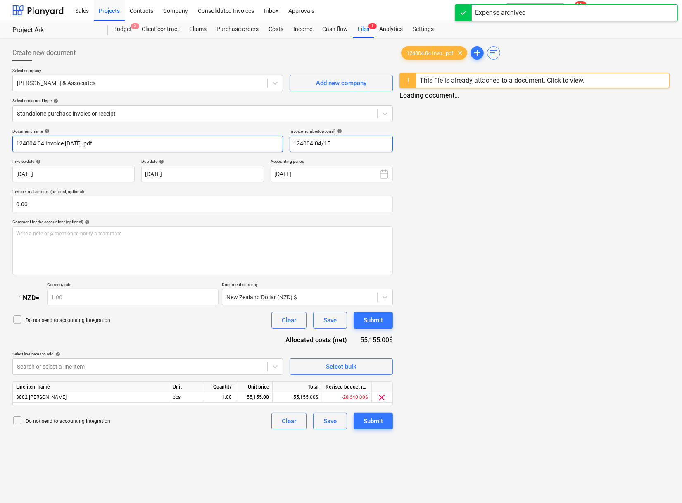
drag, startPoint x: 344, startPoint y: 145, endPoint x: 241, endPoint y: 138, distance: 103.1
click at [241, 138] on div "Document name help 124004.04 Invoice Jul 25.pdf Invoice number (optional) help …" at bounding box center [202, 140] width 381 height 24
drag, startPoint x: 197, startPoint y: 145, endPoint x: -2, endPoint y: 146, distance: 199.6
click at [0, 146] on html "Sales Projects Contacts Company Consolidated Invoices Inbox Approvals format_si…" at bounding box center [339, 251] width 679 height 503
paste input "/15"
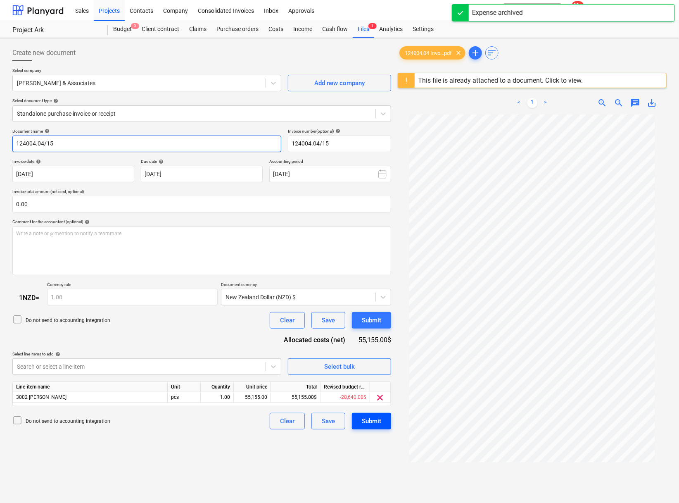
type input "124004.04/15"
click at [365, 426] on div "Submit" at bounding box center [371, 421] width 19 height 11
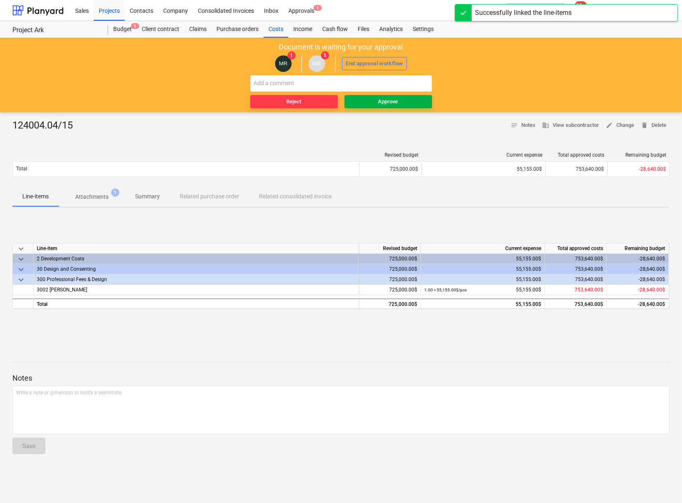
click at [373, 98] on span "Approve" at bounding box center [388, 102] width 81 height 10
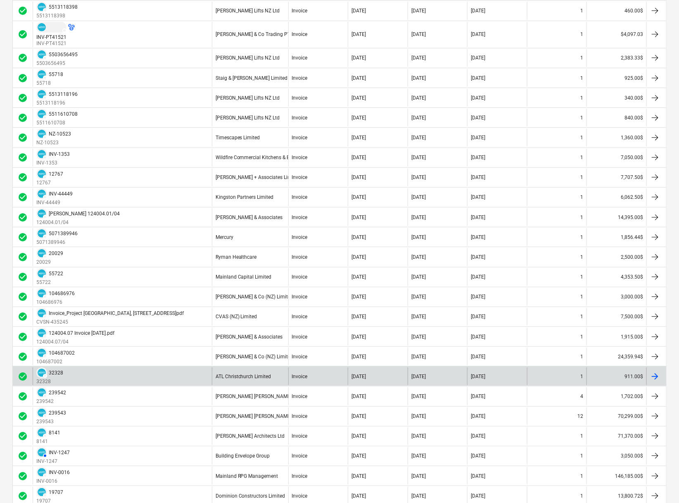
scroll to position [229, 0]
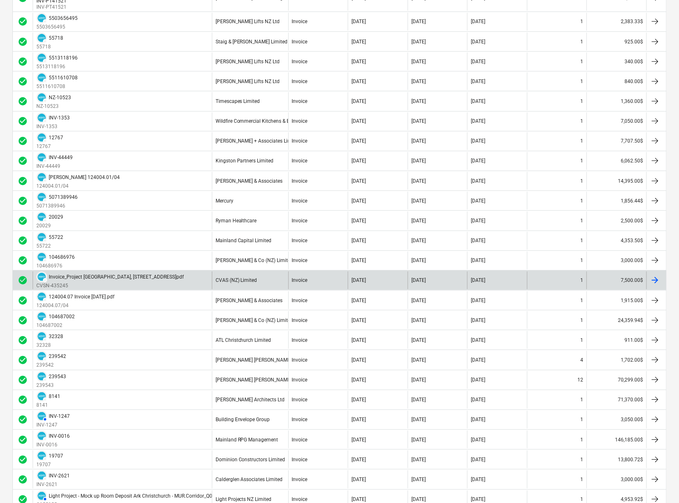
click at [96, 276] on div "Invoice_Project [GEOGRAPHIC_DATA], [STREET_ADDRESS]pdf" at bounding box center [116, 277] width 135 height 6
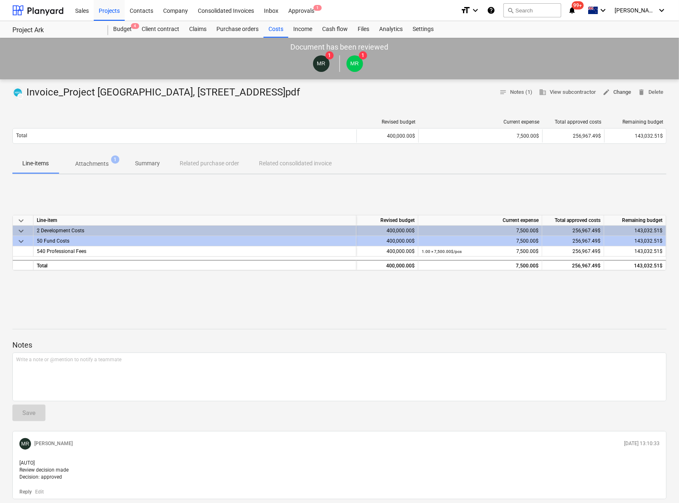
click at [603, 94] on span "edit" at bounding box center [606, 91] width 7 height 7
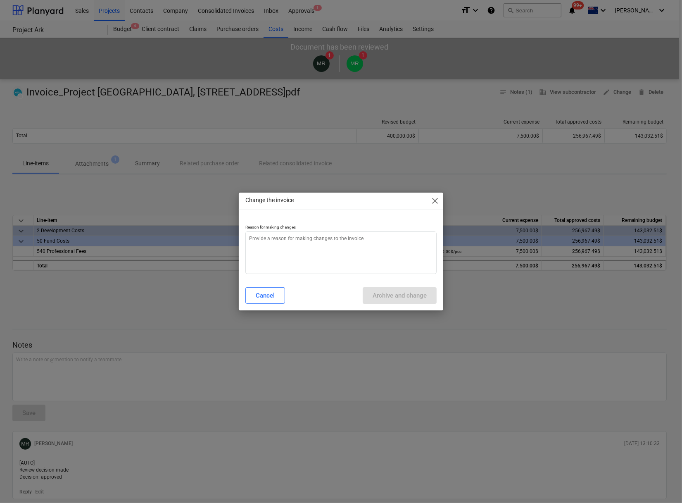
type textarea "x"
click at [341, 260] on textarea at bounding box center [340, 252] width 191 height 43
type textarea "n"
type textarea "x"
type textarea "na"
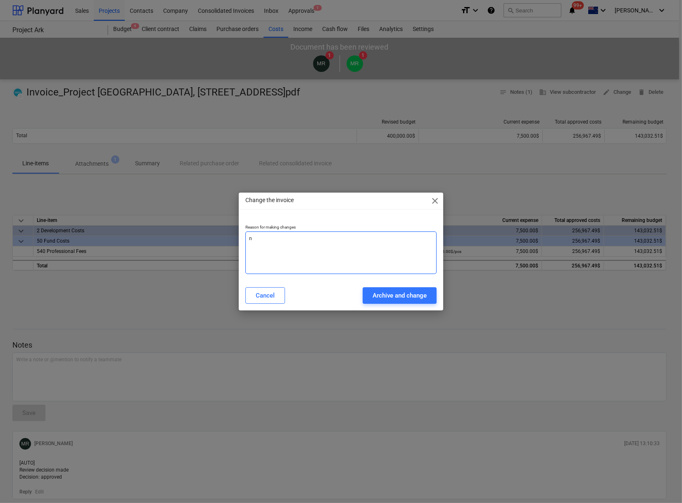
type textarea "x"
type textarea "nam"
type textarea "x"
type textarea "name"
type textarea "x"
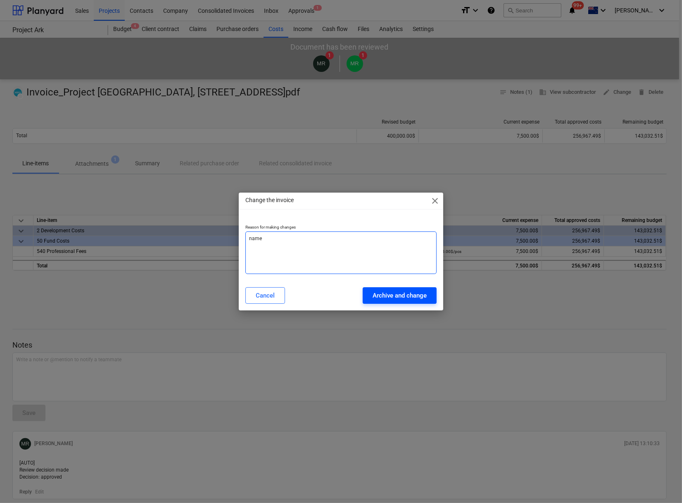
type textarea "name"
click at [375, 294] on div "Archive and change" at bounding box center [400, 295] width 54 height 11
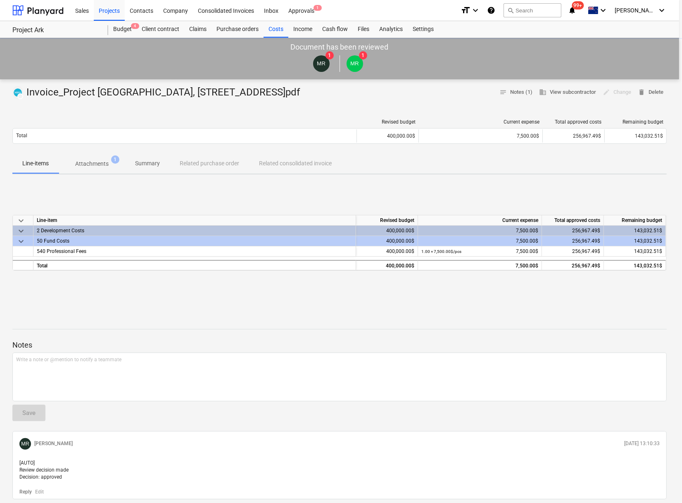
type textarea "x"
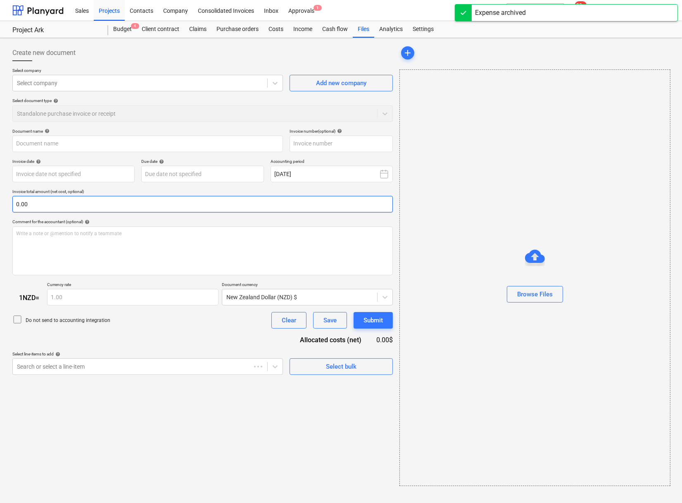
type input "Invoice_Project [GEOGRAPHIC_DATA], [STREET_ADDRESS]pdf"
type input "CVSN-435245"
type input "[DATE]"
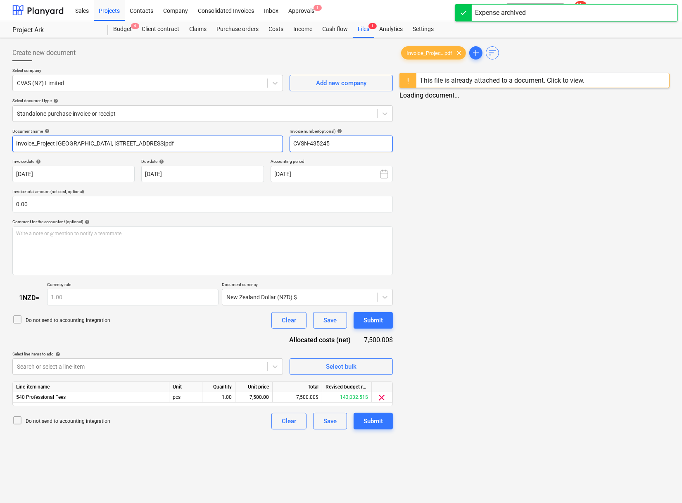
drag, startPoint x: 339, startPoint y: 144, endPoint x: 221, endPoint y: 139, distance: 117.9
click at [221, 139] on div "Document name help Invoice_Project Ark, 170 Oxford Terrace, Christchurch_Jul25.…" at bounding box center [202, 140] width 381 height 24
drag, startPoint x: 55, startPoint y: 140, endPoint x: -2, endPoint y: 147, distance: 57.9
click at [0, 147] on html "Sales Projects Contacts Company Consolidated Invoices Inbox Approvals 1 format_…" at bounding box center [339, 251] width 679 height 503
paste input "CVSN-435245"
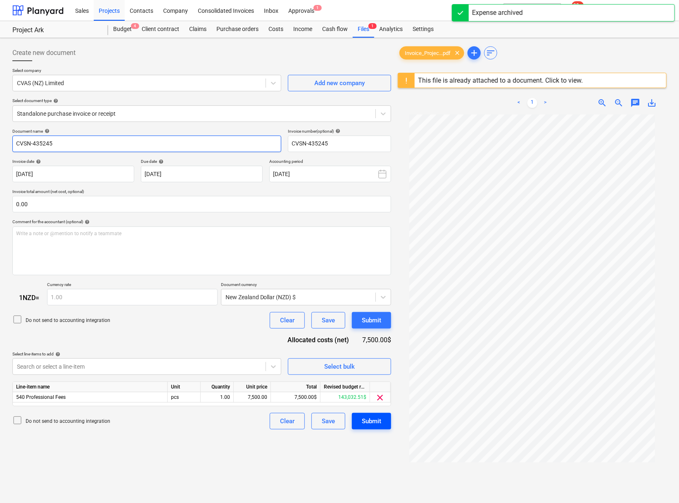
type input "CVSN-435245"
click at [382, 426] on button "Submit" at bounding box center [371, 421] width 39 height 17
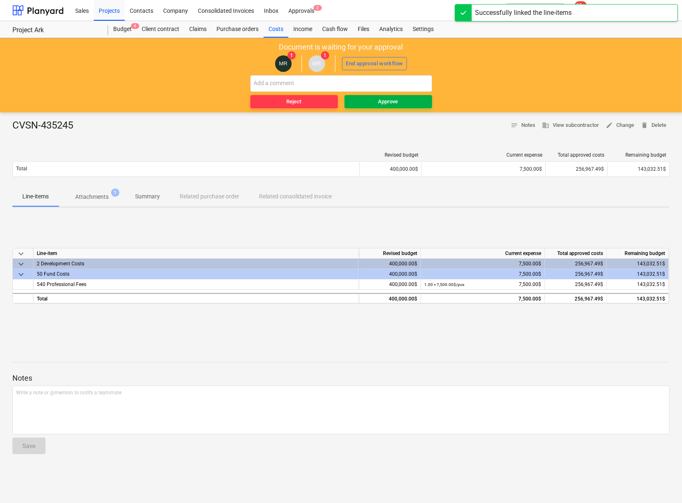
click at [393, 103] on div "Approve" at bounding box center [388, 102] width 20 height 10
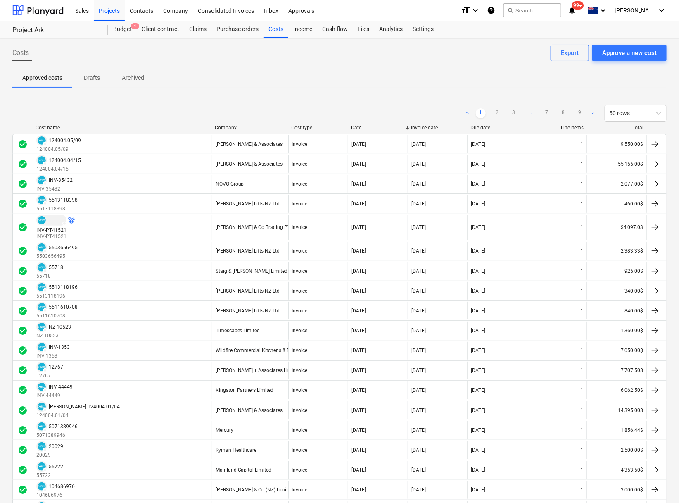
scroll to position [92, 0]
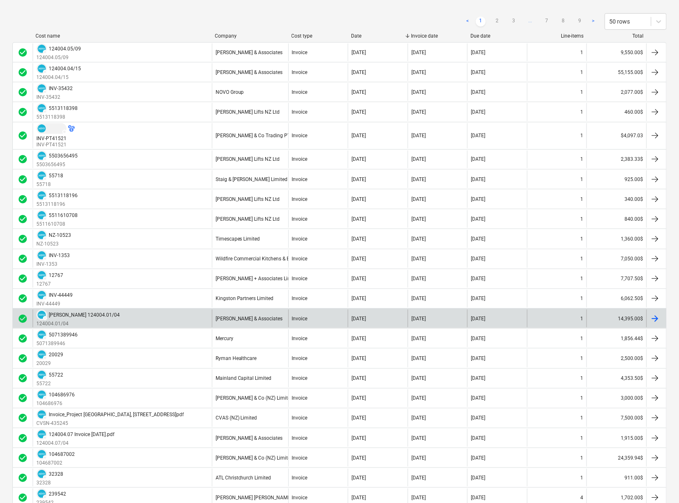
click at [87, 316] on div "[PERSON_NAME] 124004.01/04" at bounding box center [84, 315] width 71 height 6
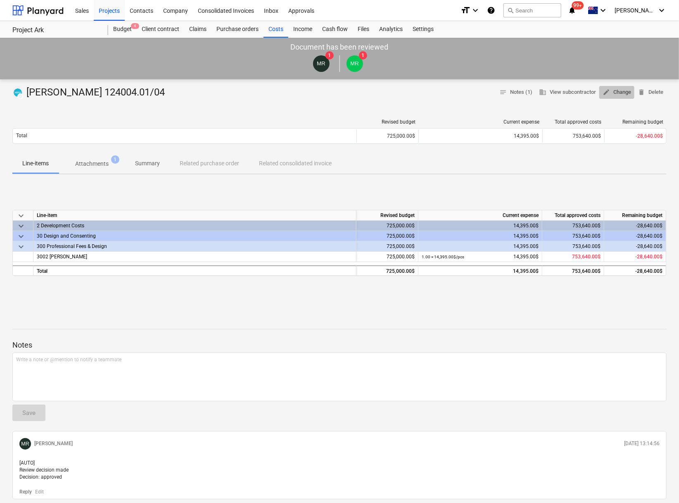
click at [605, 90] on span "edit Change" at bounding box center [617, 93] width 29 height 10
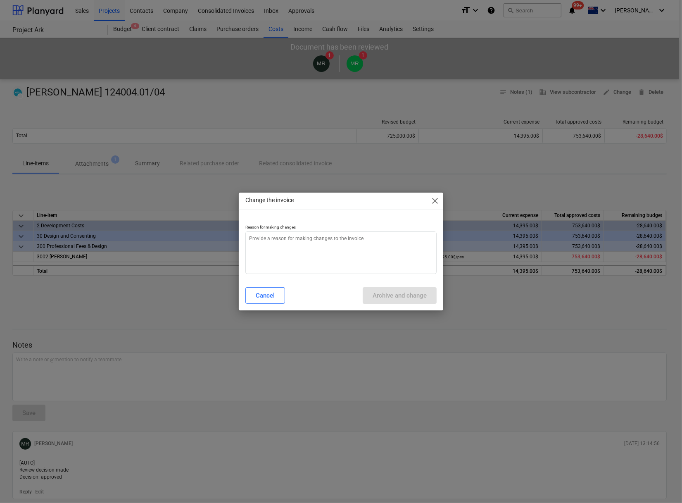
type textarea "x"
click at [332, 253] on textarea at bounding box center [340, 252] width 191 height 43
type textarea "n"
type textarea "x"
type textarea "na"
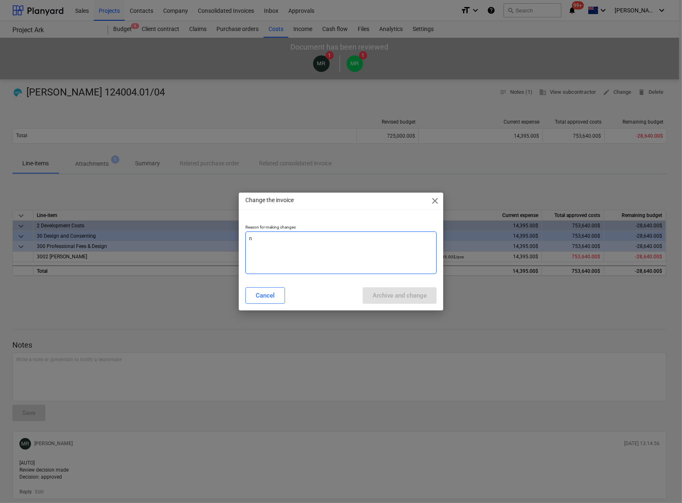
type textarea "x"
type textarea "nam"
type textarea "x"
type textarea "name"
type textarea "x"
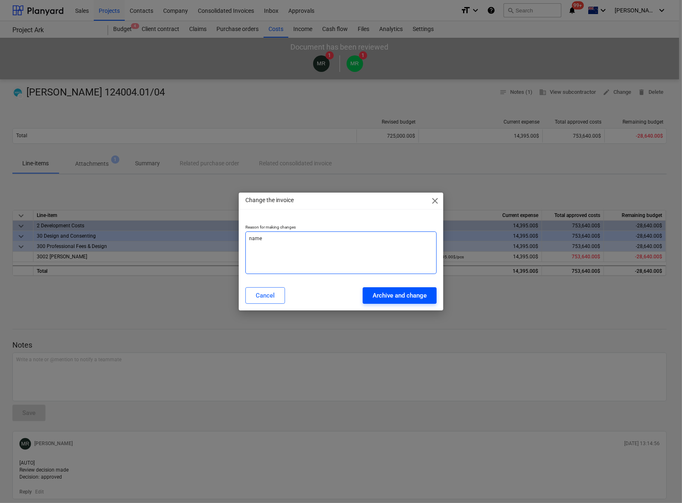
type textarea "name"
click at [399, 293] on div "Archive and change" at bounding box center [400, 295] width 54 height 11
type textarea "x"
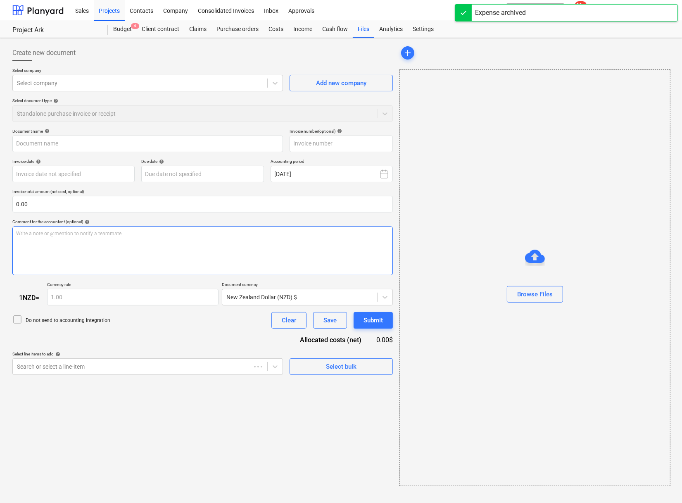
type input "[PERSON_NAME] 124004.01/04"
type input "124004.01/04"
type input "[DATE]"
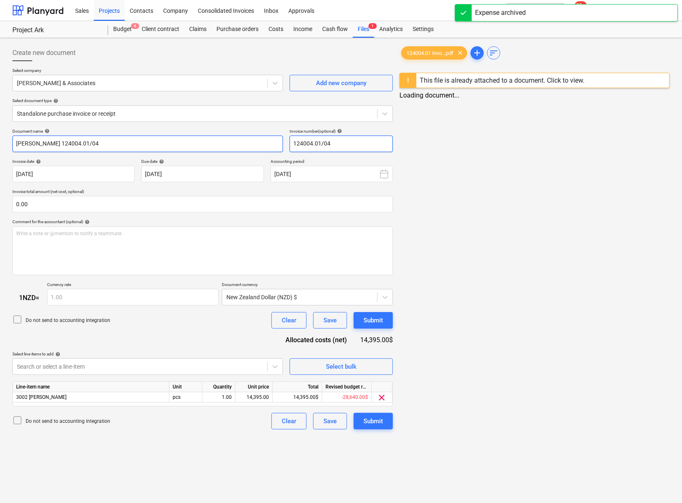
drag, startPoint x: 332, startPoint y: 141, endPoint x: 210, endPoint y: 142, distance: 121.9
click at [210, 142] on div "Document name help [PERSON_NAME] 124004.01/04 Invoice number (optional) help 12…" at bounding box center [202, 140] width 381 height 24
drag, startPoint x: 136, startPoint y: 150, endPoint x: -2, endPoint y: 147, distance: 138.4
click at [0, 147] on html "Sales Projects Contacts Company Consolidated Invoices Inbox Approvals format_si…" at bounding box center [339, 251] width 679 height 503
paste input "text"
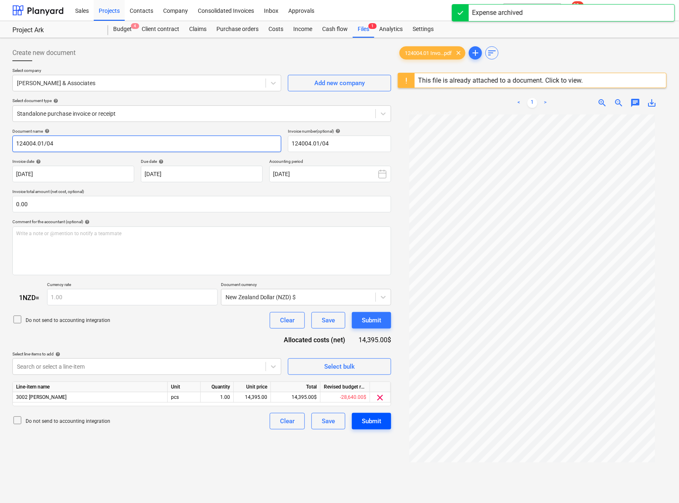
type input "124004.01/04"
click at [373, 426] on div "Submit" at bounding box center [371, 421] width 19 height 11
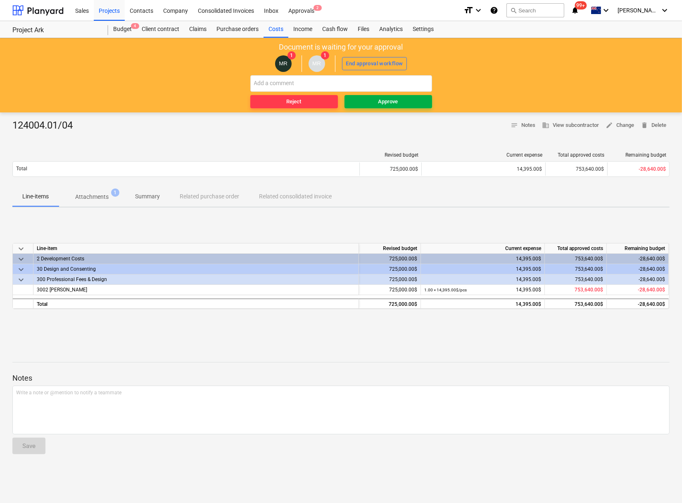
click at [388, 105] on div "Approve" at bounding box center [388, 102] width 20 height 10
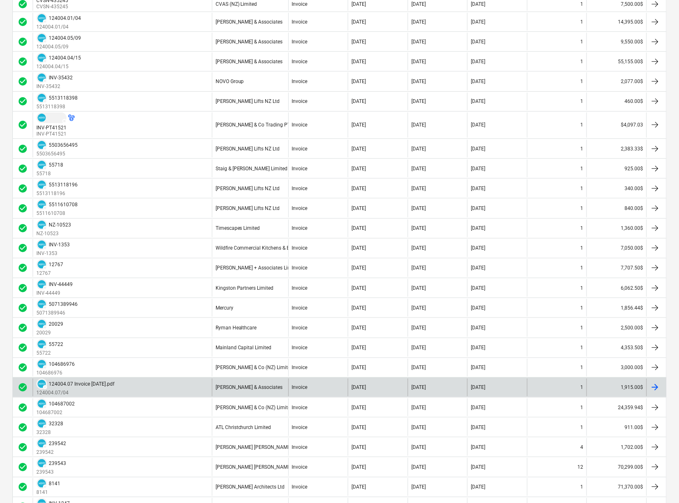
scroll to position [275, 0]
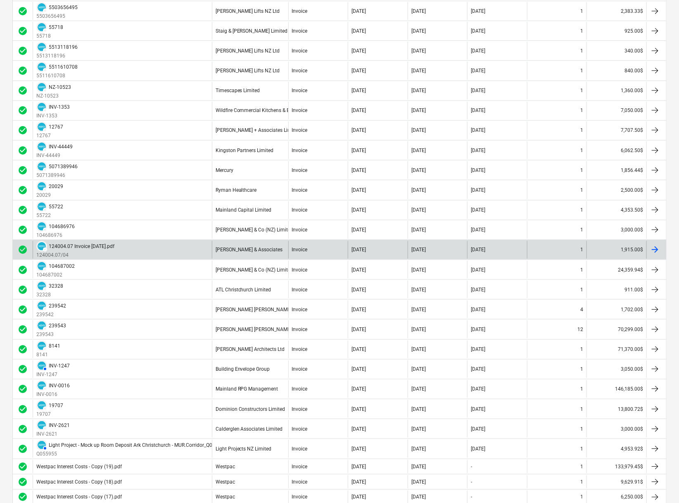
click at [90, 245] on div "124004.07 Invoice [DATE].pdf" at bounding box center [82, 246] width 66 height 6
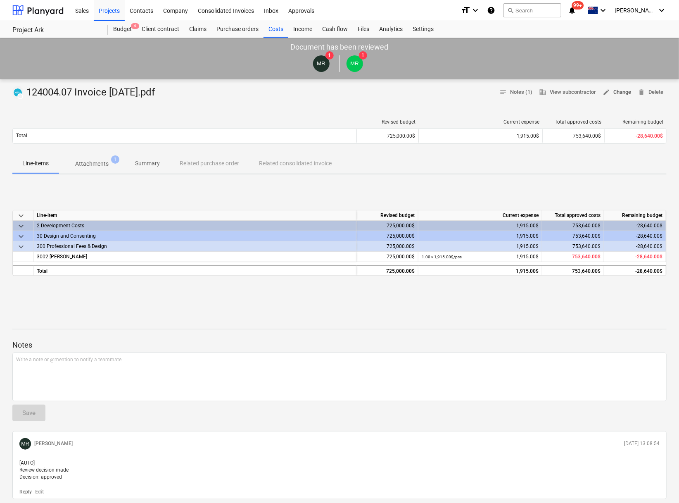
click at [615, 91] on span "edit Change" at bounding box center [617, 93] width 29 height 10
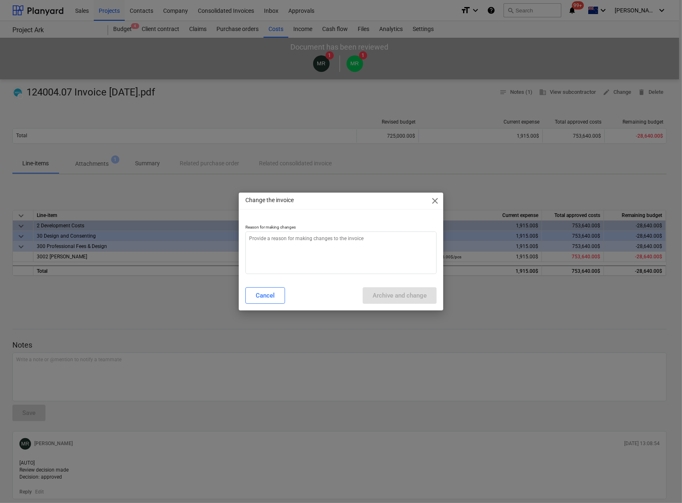
type textarea "x"
click at [329, 257] on textarea at bounding box center [340, 252] width 191 height 43
type textarea "n"
type textarea "x"
type textarea "na"
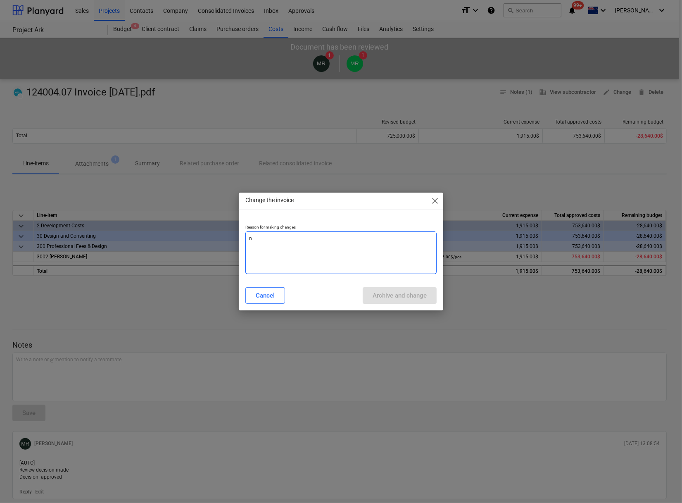
type textarea "x"
type textarea "nam"
type textarea "x"
type textarea "name"
type textarea "x"
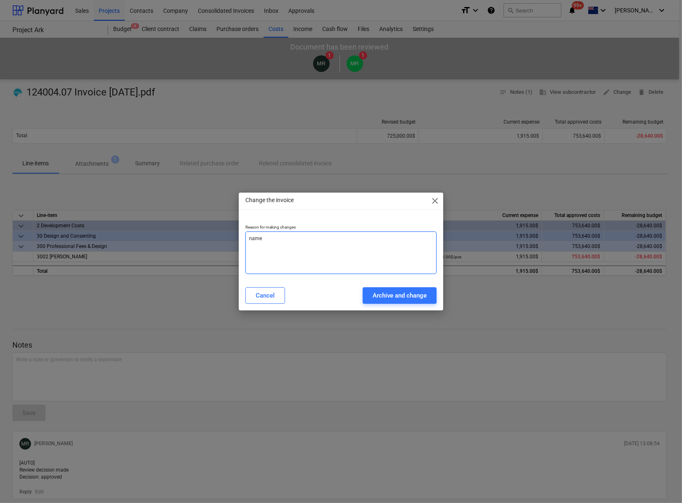
type textarea "name"
drag, startPoint x: 385, startPoint y: 281, endPoint x: 388, endPoint y: 287, distance: 6.5
click at [386, 282] on div "Change the invoice close Reason for making changes name Cancel Archive and chan…" at bounding box center [341, 252] width 205 height 118
click at [390, 288] on button "Archive and change" at bounding box center [400, 295] width 74 height 17
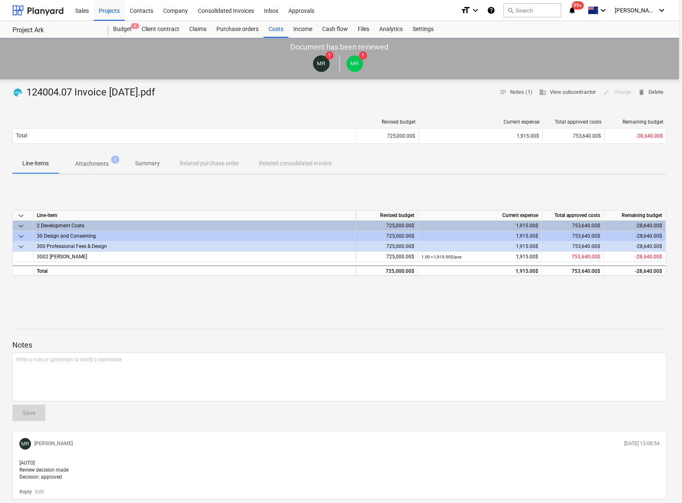
type textarea "x"
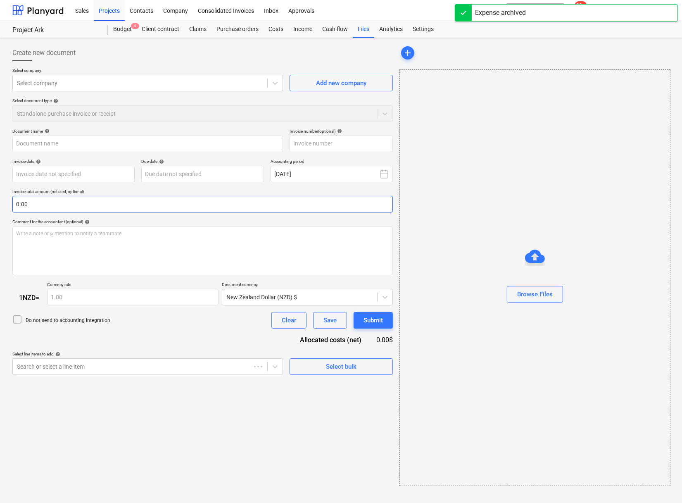
type input "124004.07 Invoice [DATE].pdf"
type input "124004.07/04"
type input "[DATE]"
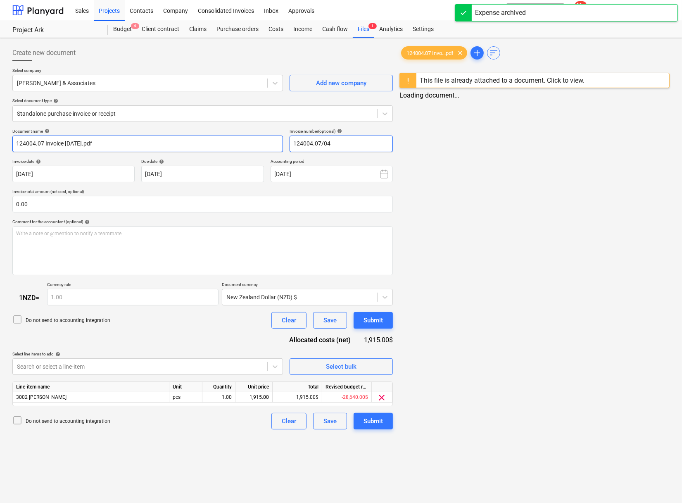
drag, startPoint x: 348, startPoint y: 143, endPoint x: 168, endPoint y: 140, distance: 180.1
click at [168, 140] on div "Document name help 124004.07 Invoice Jul 25.pdf Invoice number (optional) help …" at bounding box center [202, 140] width 381 height 24
drag, startPoint x: 135, startPoint y: 139, endPoint x: -2, endPoint y: 134, distance: 137.3
click at [0, 134] on html "Sales Projects Contacts Company Consolidated Invoices Inbox Approvals format_si…" at bounding box center [339, 251] width 679 height 503
paste input "/04"
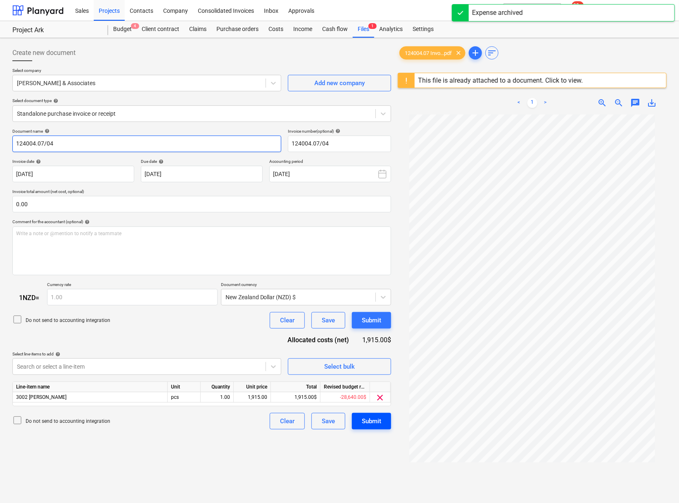
type input "124004.07/04"
click at [362, 426] on div "Submit" at bounding box center [371, 421] width 19 height 11
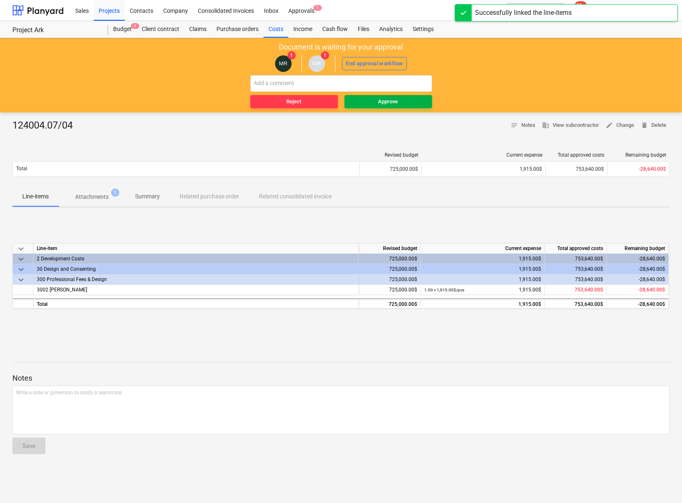
click at [401, 99] on span "Approve" at bounding box center [388, 102] width 81 height 10
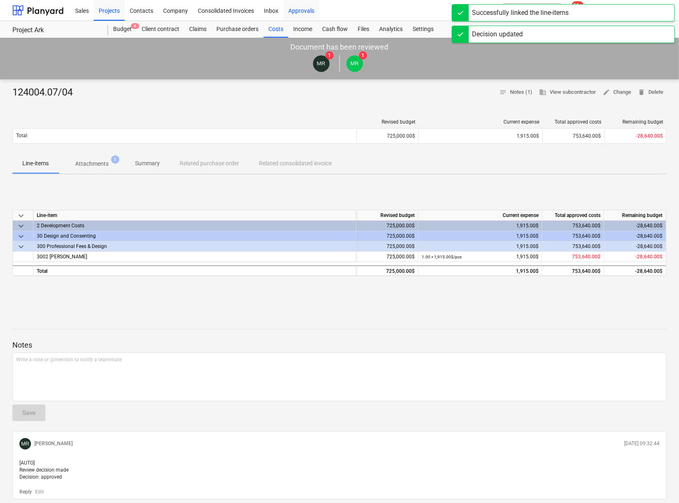
click at [307, 14] on div "Approvals" at bounding box center [301, 10] width 36 height 21
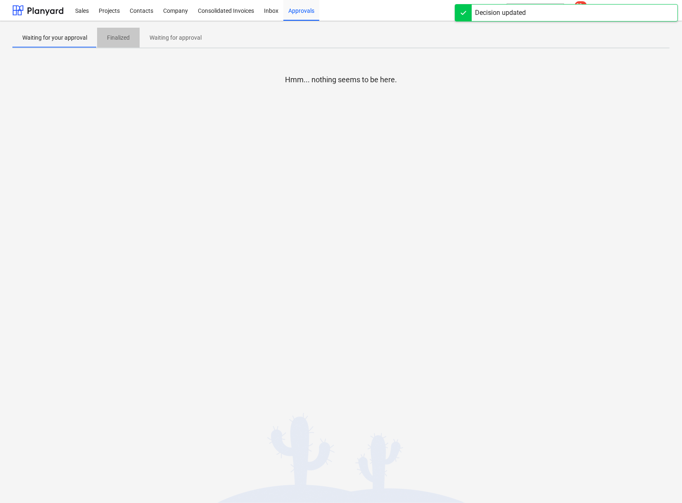
click at [113, 33] on p "Finalized" at bounding box center [118, 37] width 23 height 9
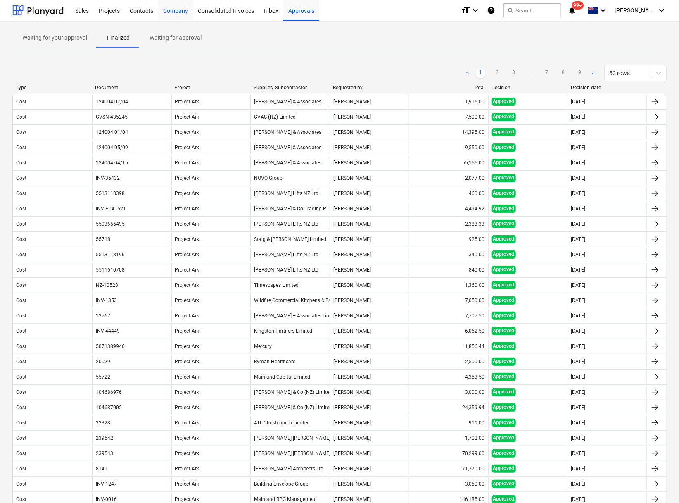
click at [176, 12] on div "Company" at bounding box center [175, 10] width 35 height 21
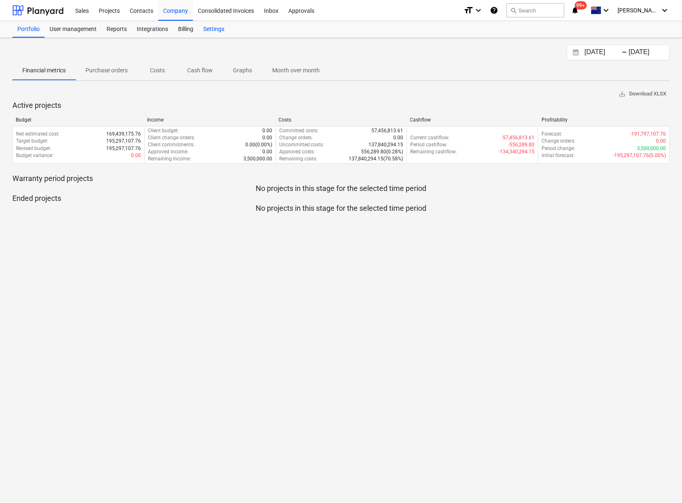
click at [216, 31] on div "Settings" at bounding box center [213, 29] width 31 height 17
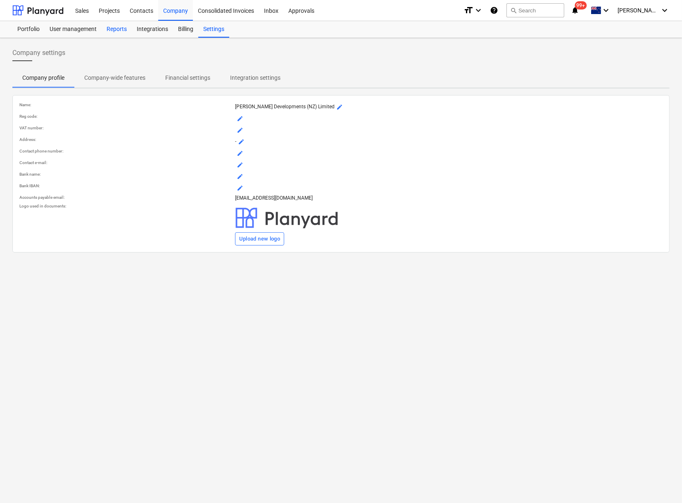
click at [117, 30] on div "Reports" at bounding box center [117, 29] width 30 height 17
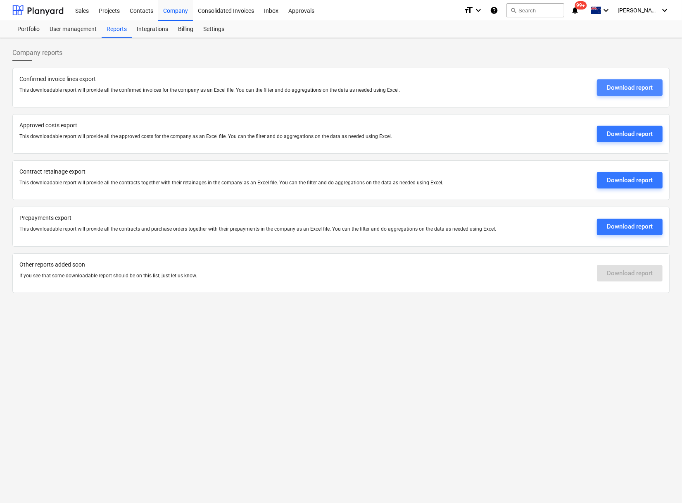
click at [609, 87] on div "Download report" at bounding box center [630, 87] width 46 height 11
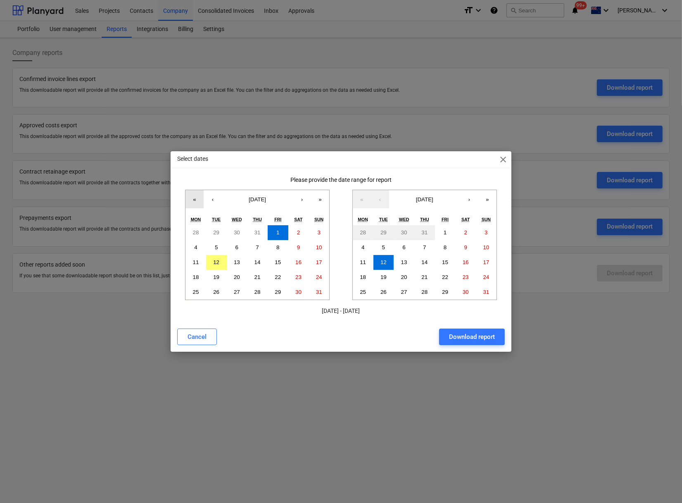
click at [194, 198] on button "«" at bounding box center [195, 199] width 18 height 18
click at [200, 235] on button "1" at bounding box center [196, 232] width 21 height 15
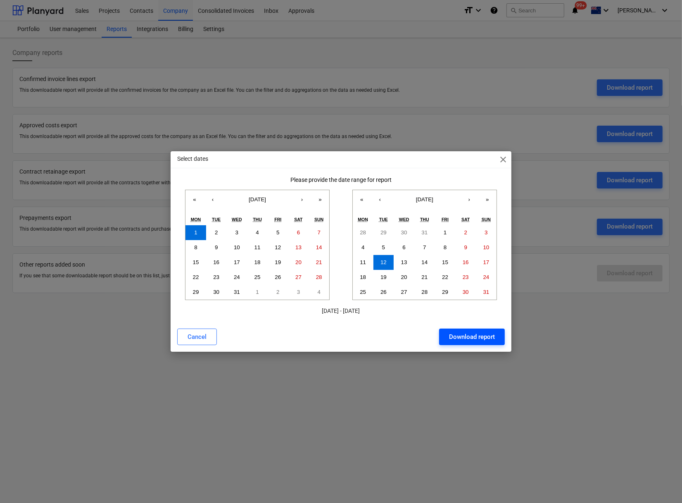
click at [453, 337] on div "Download report" at bounding box center [472, 336] width 46 height 11
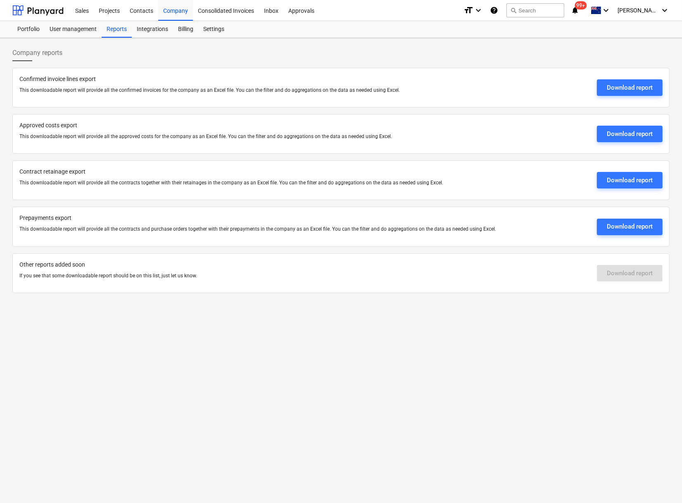
click at [323, 345] on div "Company reports Confirmed invoice lines export This downloadable report will pr…" at bounding box center [341, 270] width 682 height 465
click at [352, 375] on div "Company reports Confirmed invoice lines export This downloadable report will pr…" at bounding box center [341, 270] width 682 height 465
click at [200, 366] on div "Company reports Confirmed invoice lines export This downloadable report will pr…" at bounding box center [341, 270] width 682 height 465
click at [229, 387] on div "Company reports Confirmed invoice lines export This downloadable report will pr…" at bounding box center [341, 270] width 682 height 465
click at [173, 348] on div "Company reports Confirmed invoice lines export This downloadable report will pr…" at bounding box center [341, 270] width 682 height 465
